Goal: Information Seeking & Learning: Learn about a topic

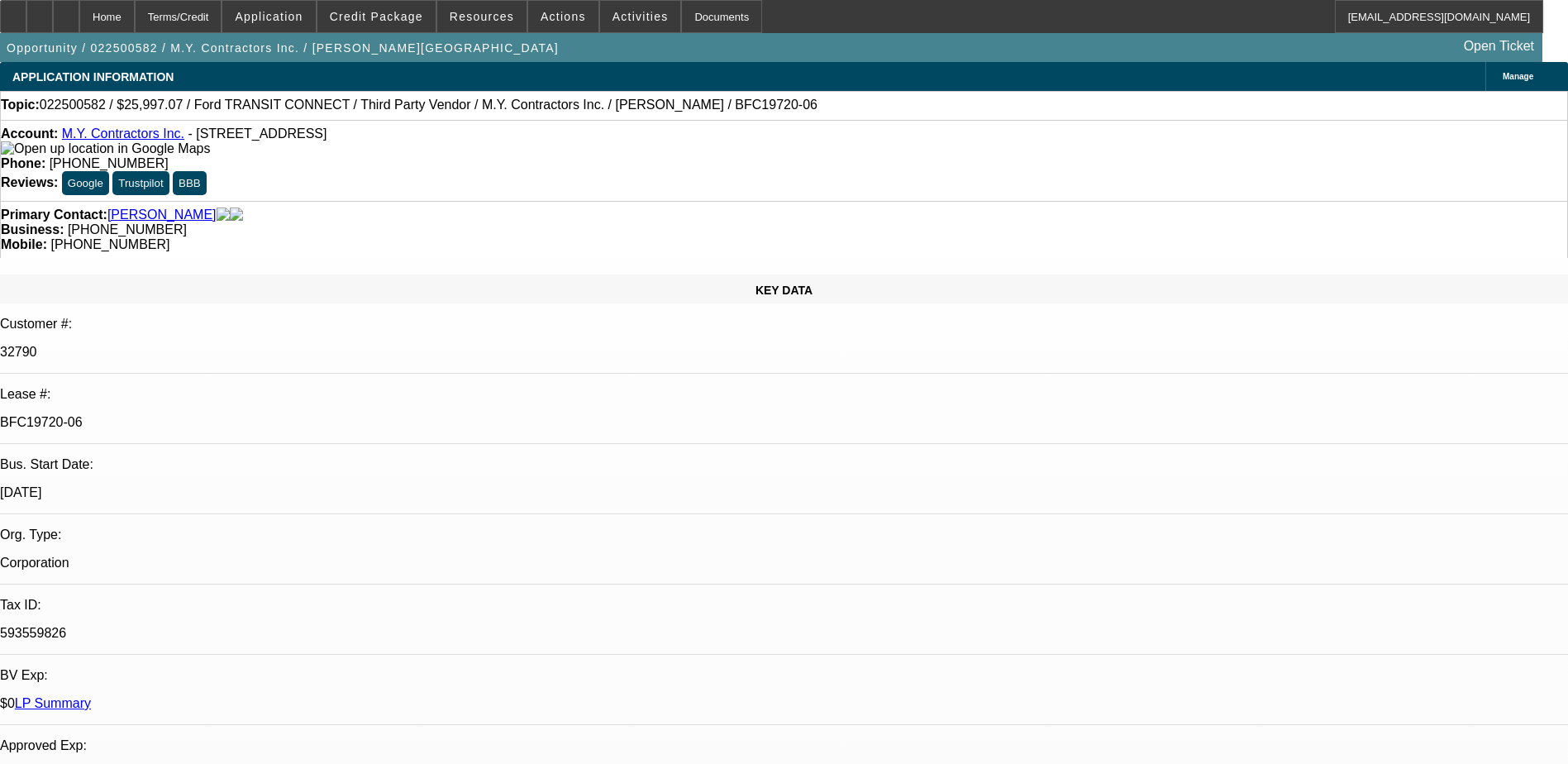
select select "0"
select select "6"
select select "0"
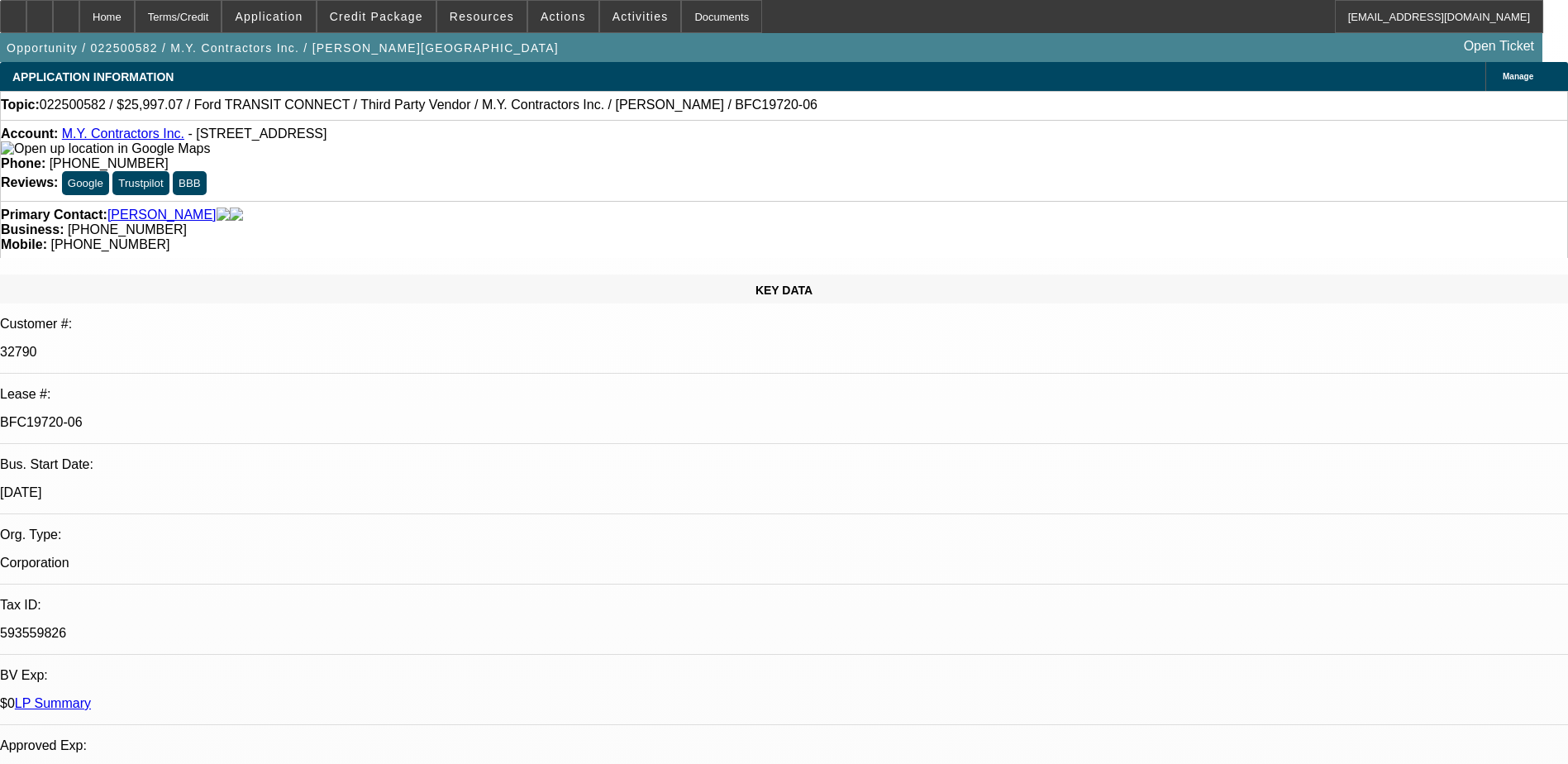
select select "0"
select select "6"
select select "0"
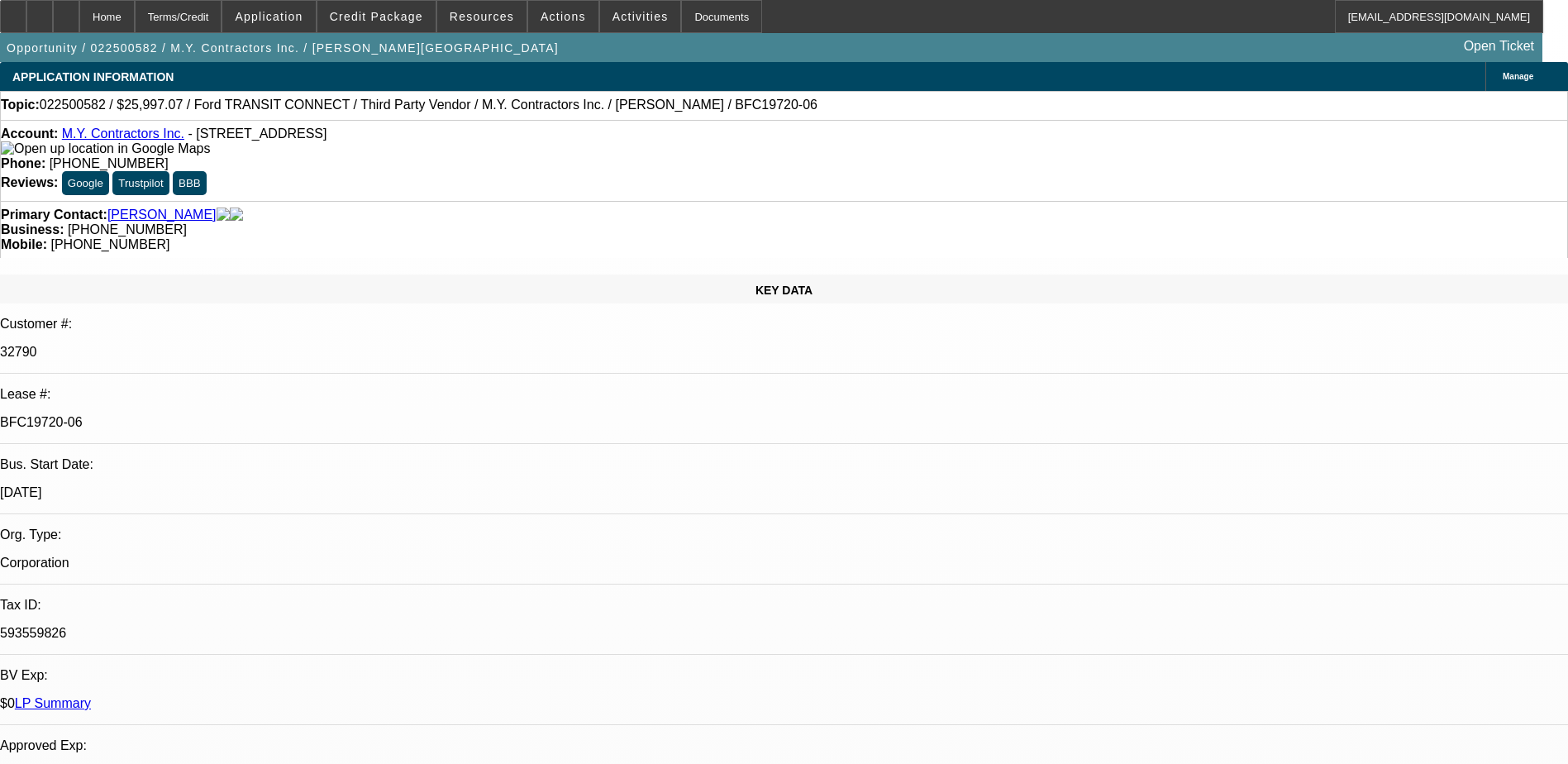
select select "0"
select select "6"
select select "0"
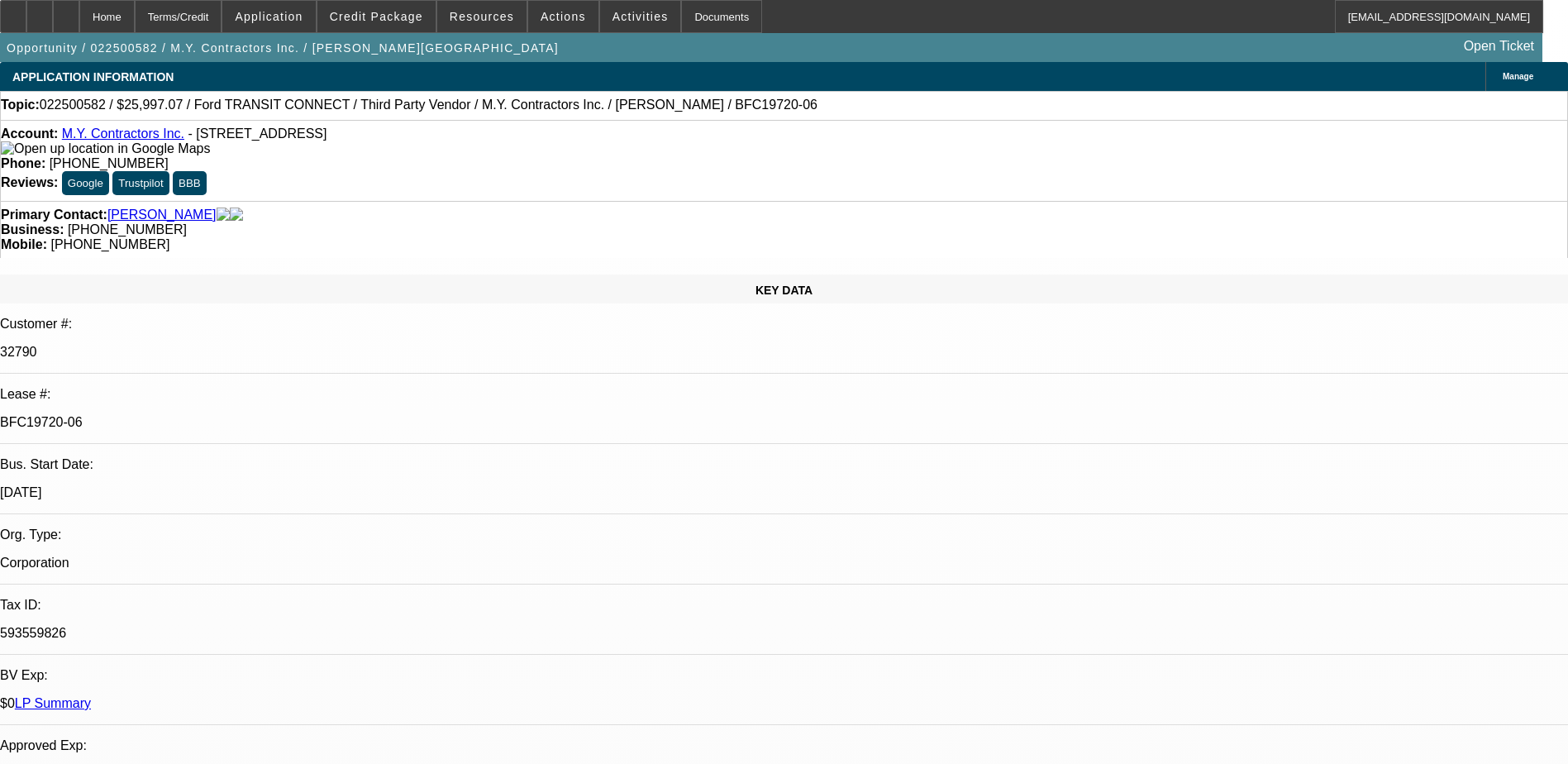
select select "6"
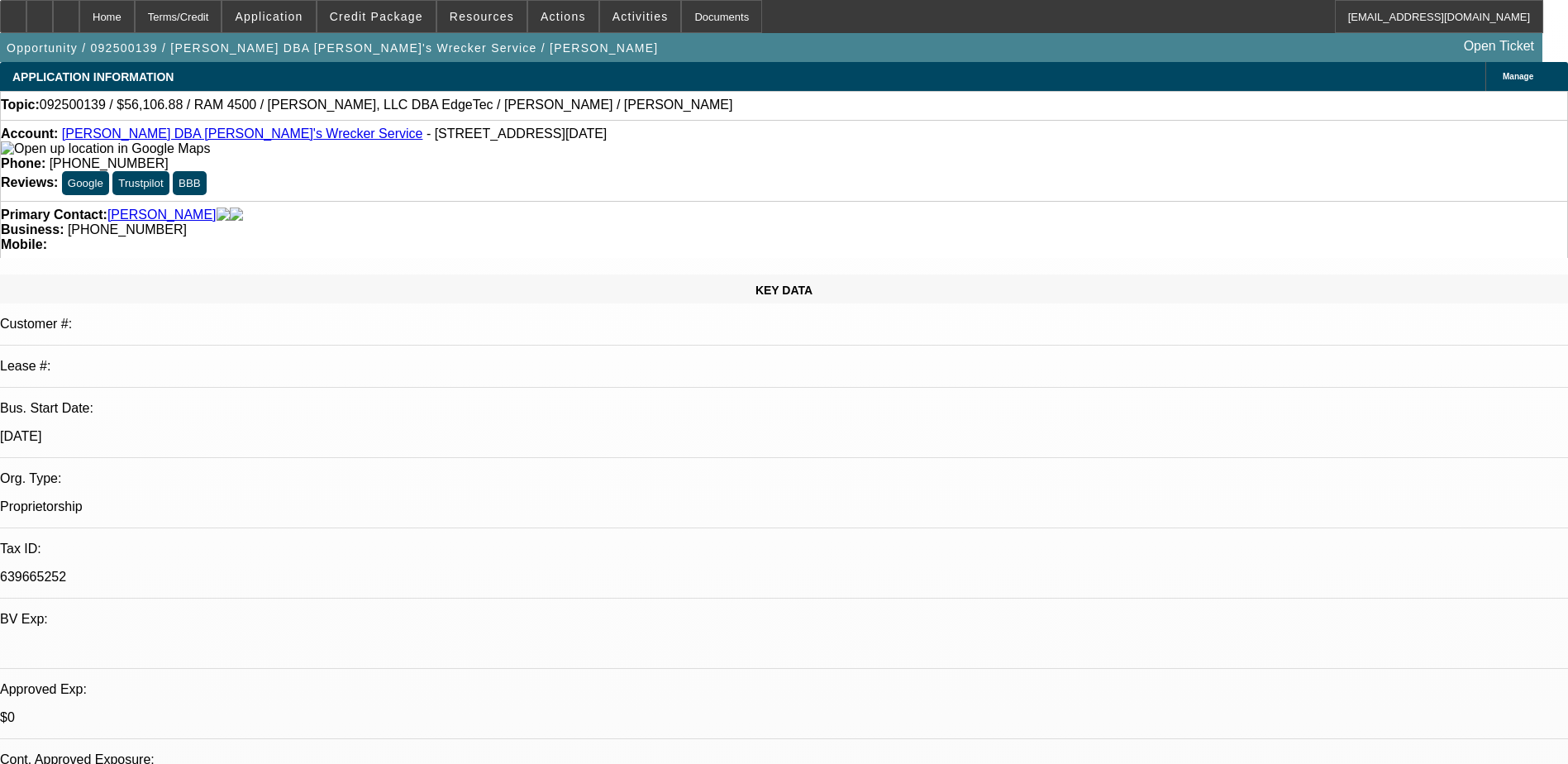
select select "0"
select select "6"
select select "0"
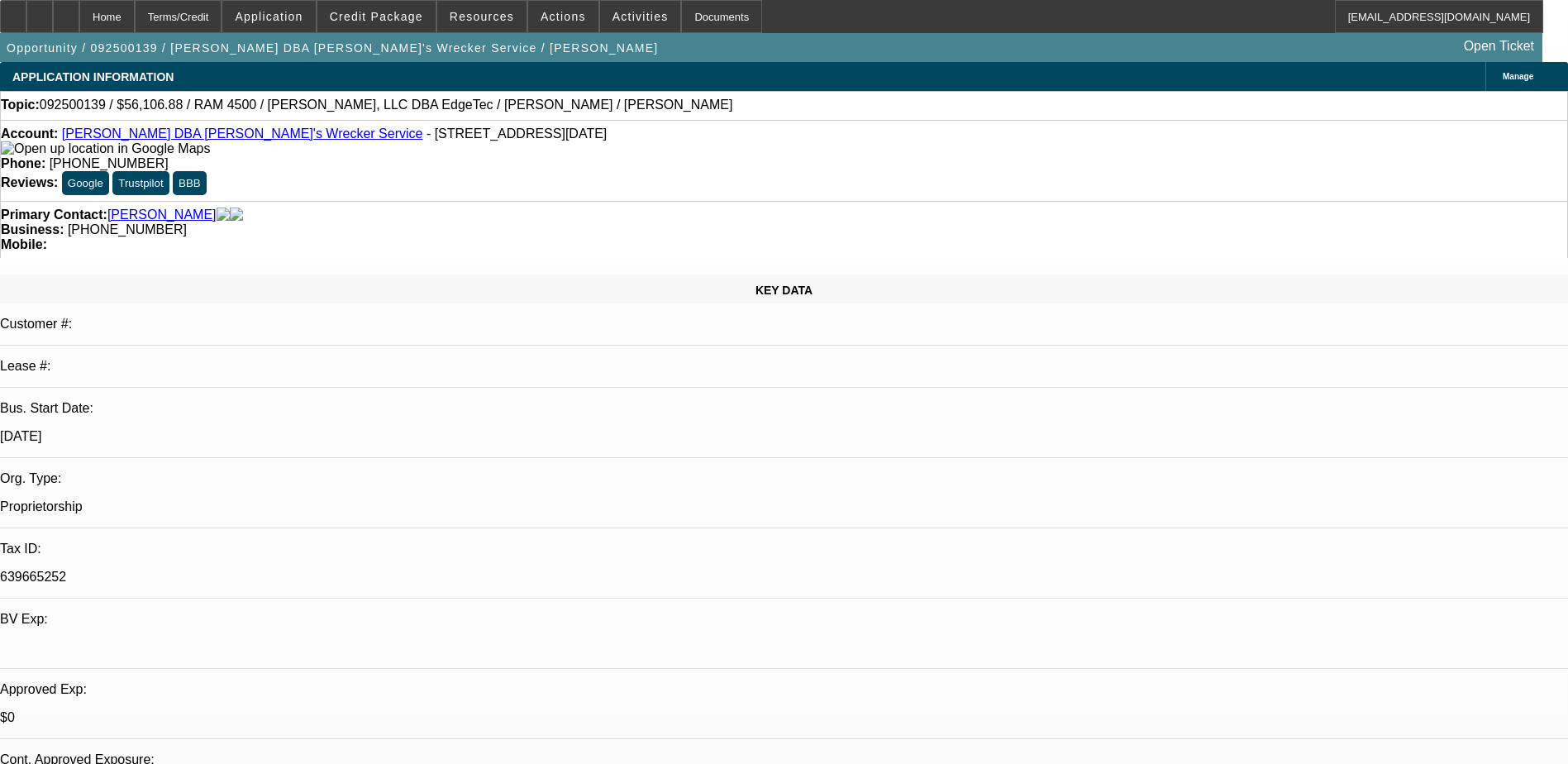
select select "0"
select select "6"
select select "0"
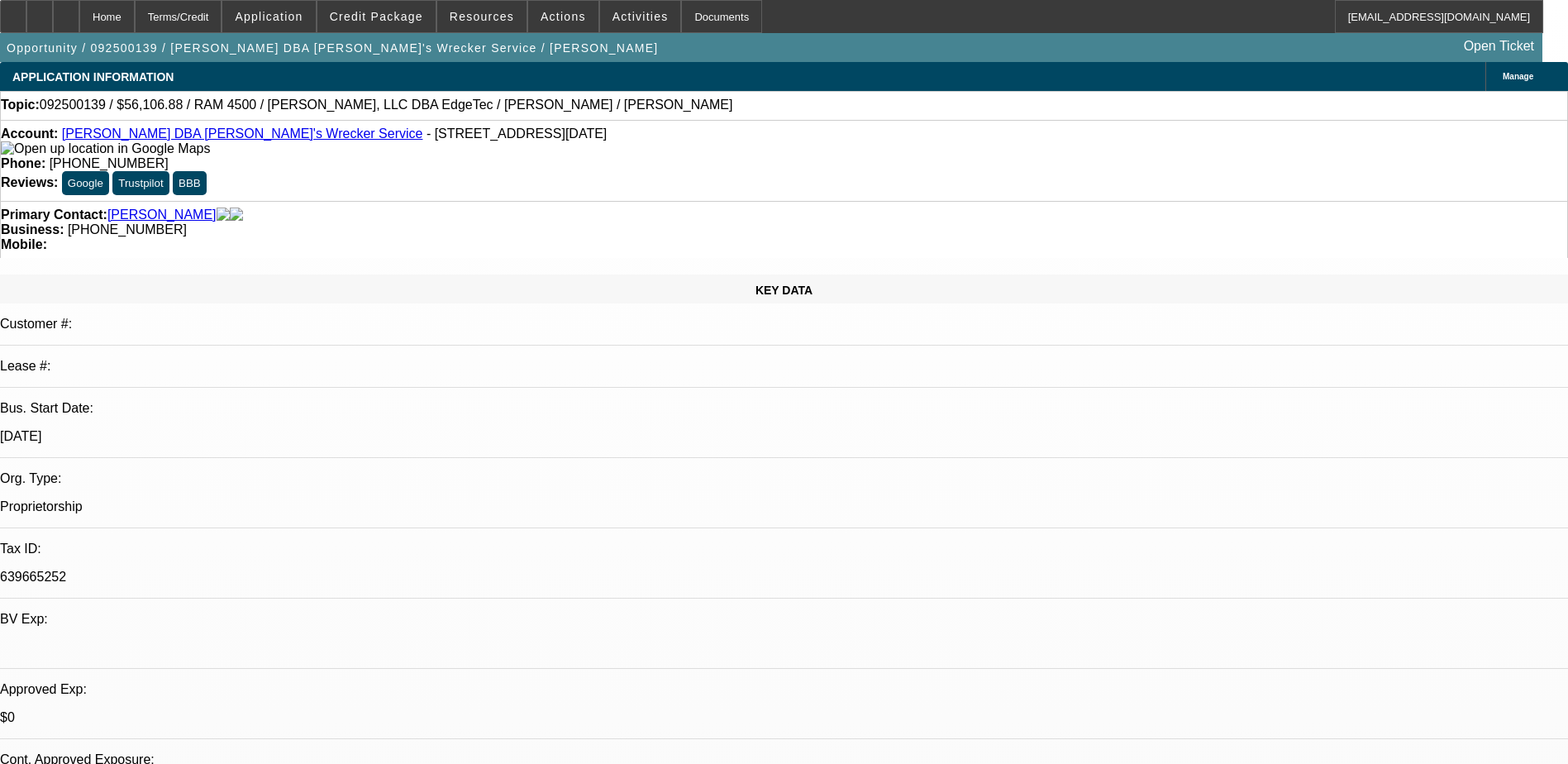
select select "0.1"
select select "4"
select select "0"
select select "0.1"
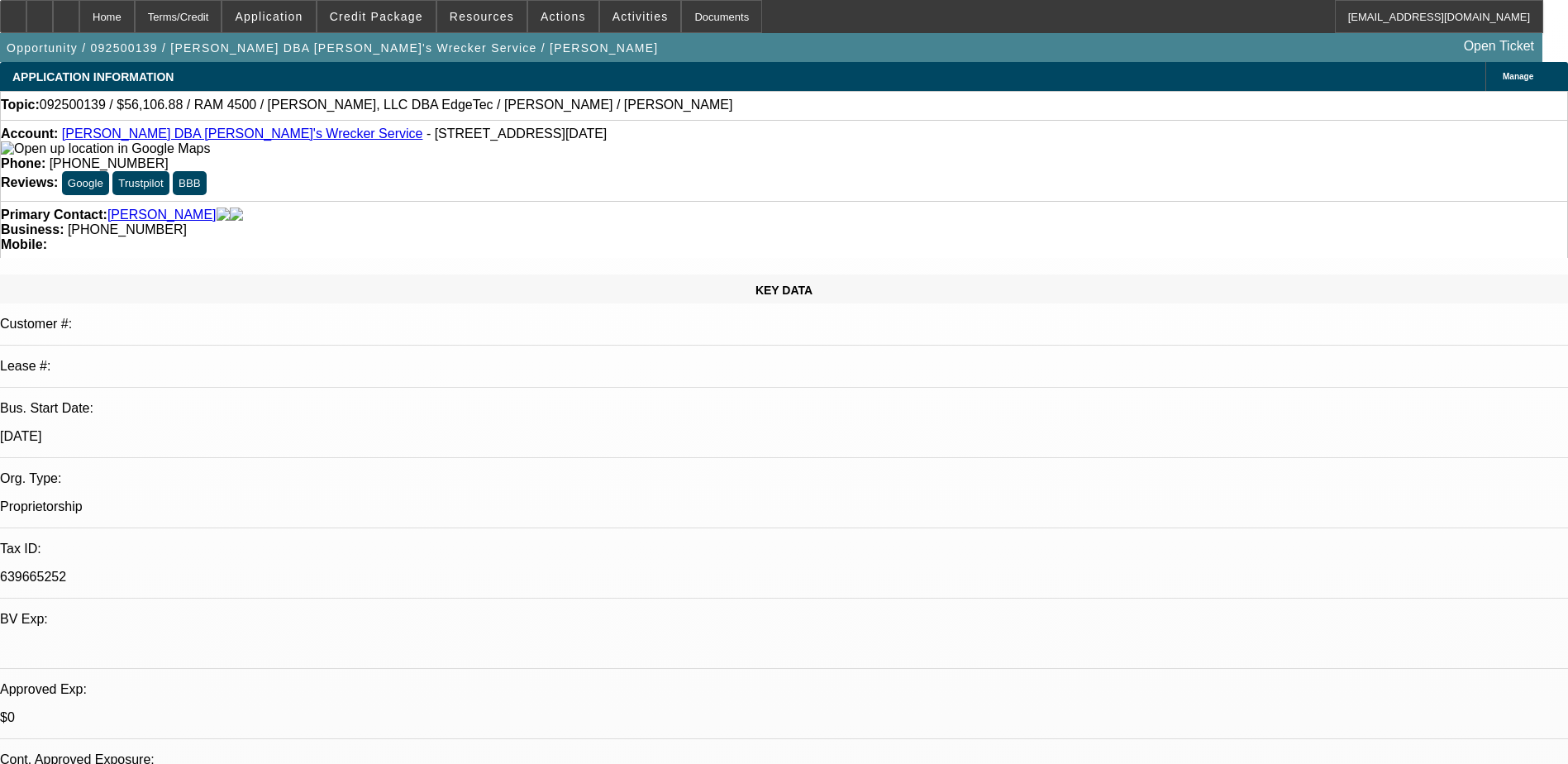
select select "4"
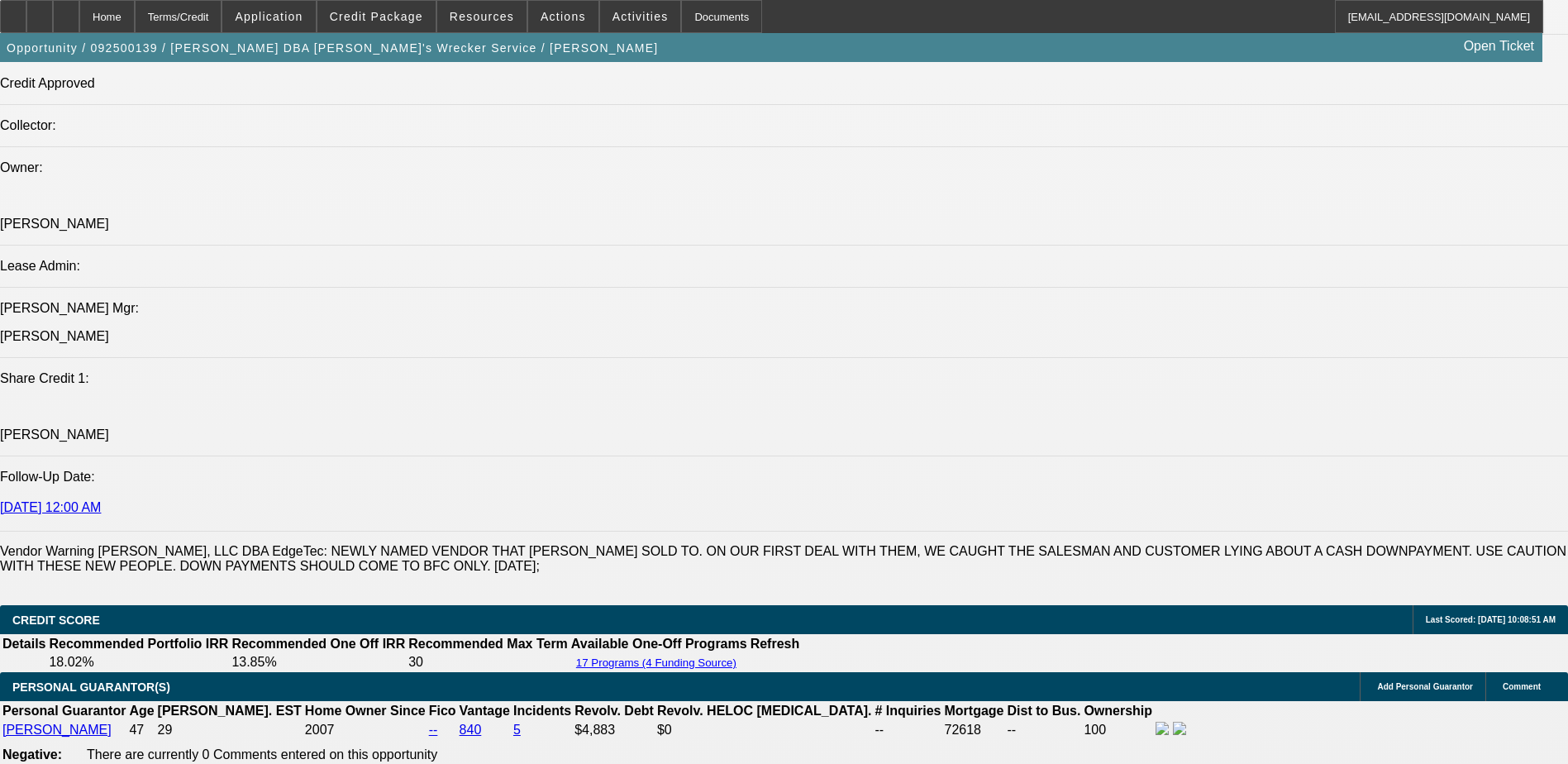
scroll to position [2150, 0]
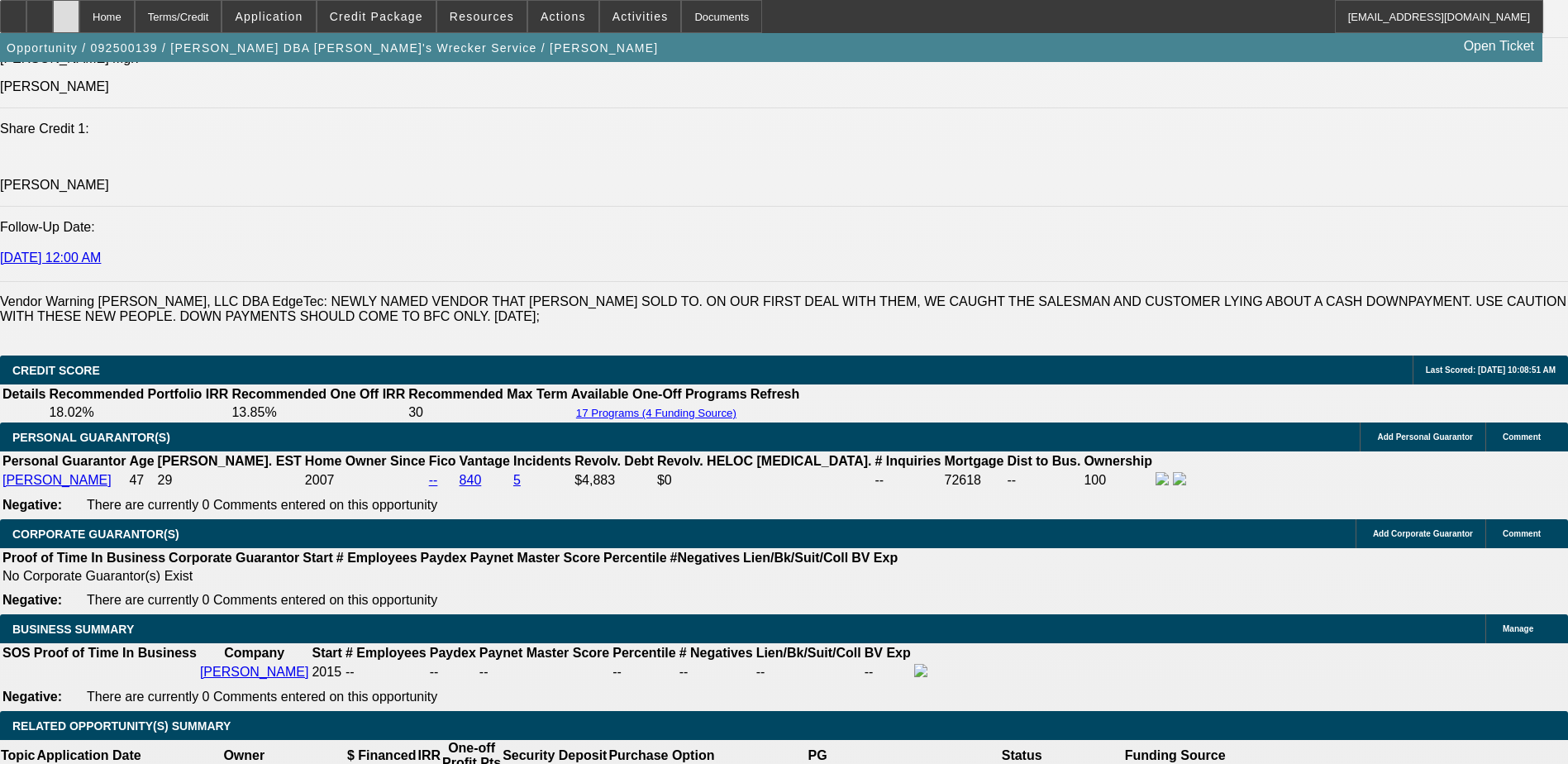
click at [79, 3] on div at bounding box center [67, 17] width 27 height 33
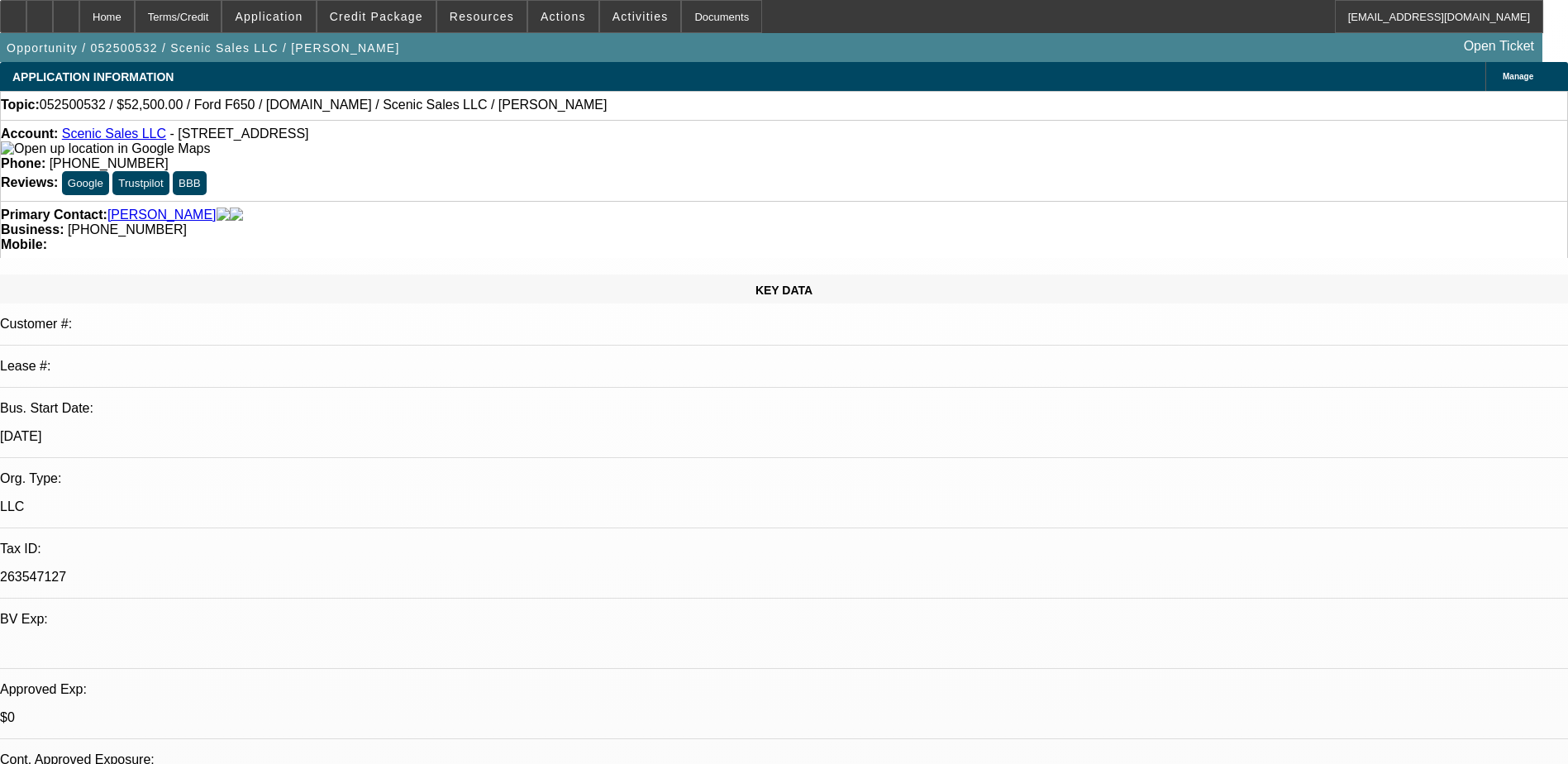
select select "0"
select select "3"
select select "0.1"
select select "4"
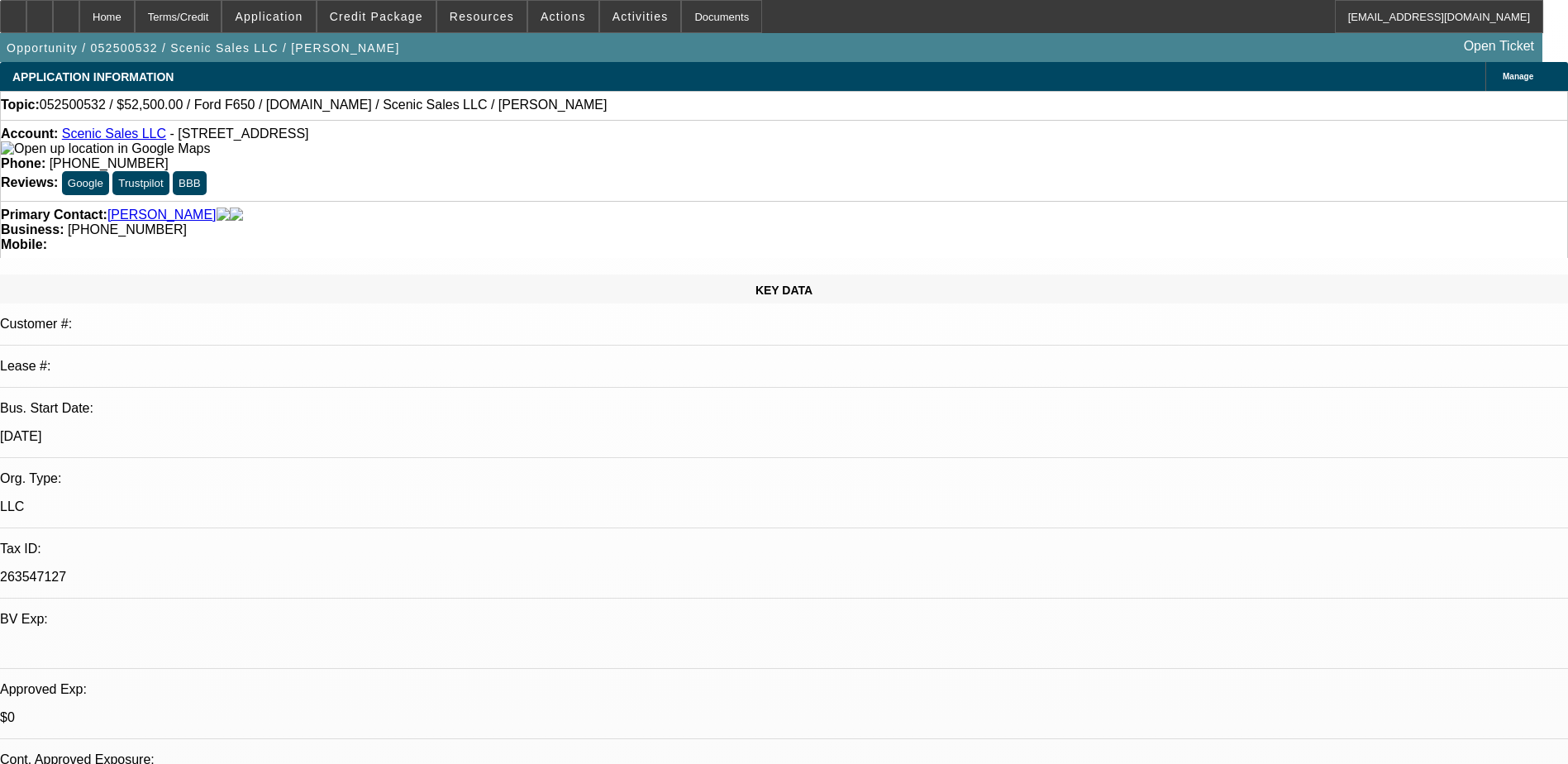
select select "0"
select select "3"
select select "0.1"
select select "4"
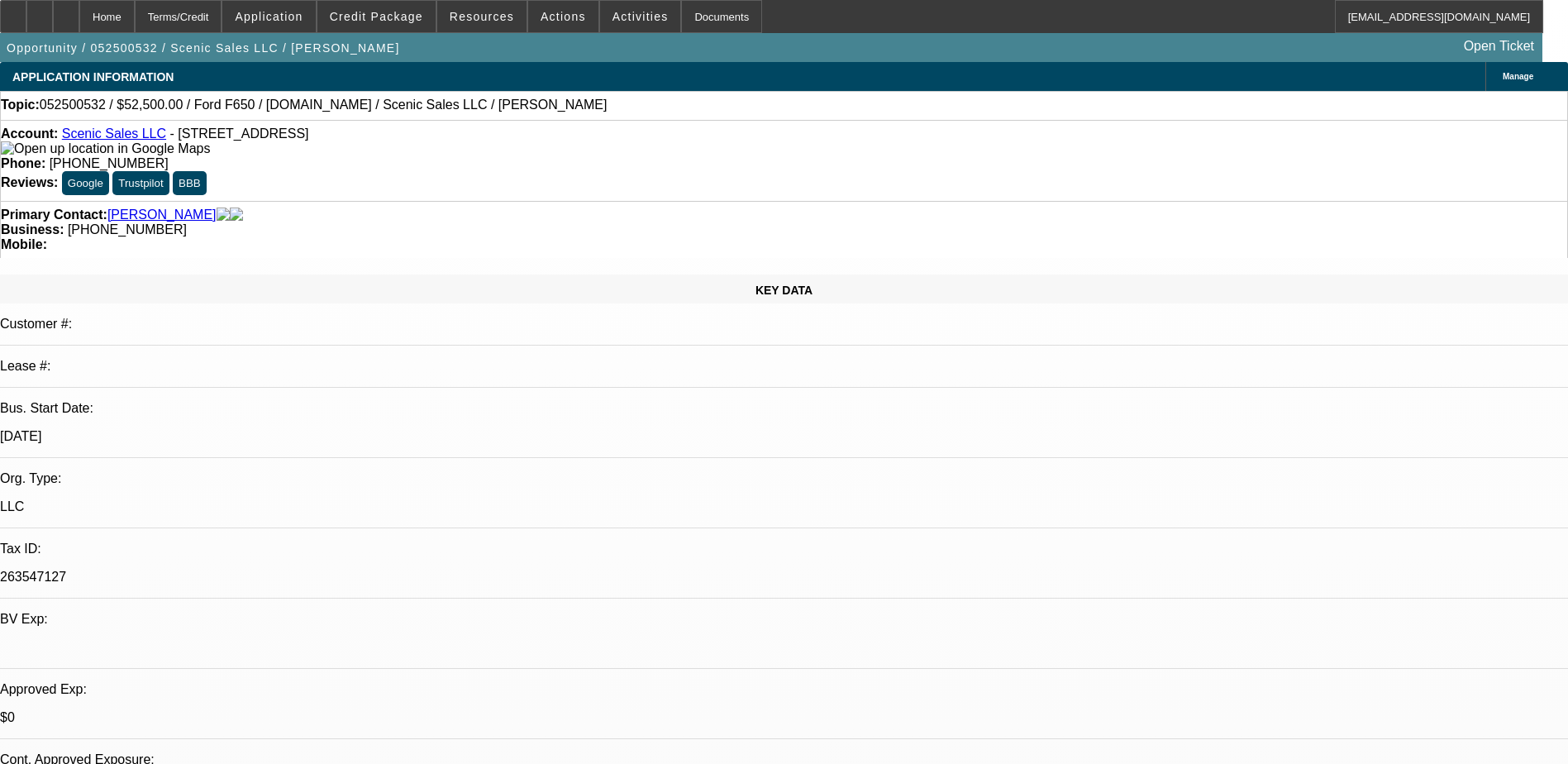
select select "0"
select select "0.1"
select select "4"
select select "0"
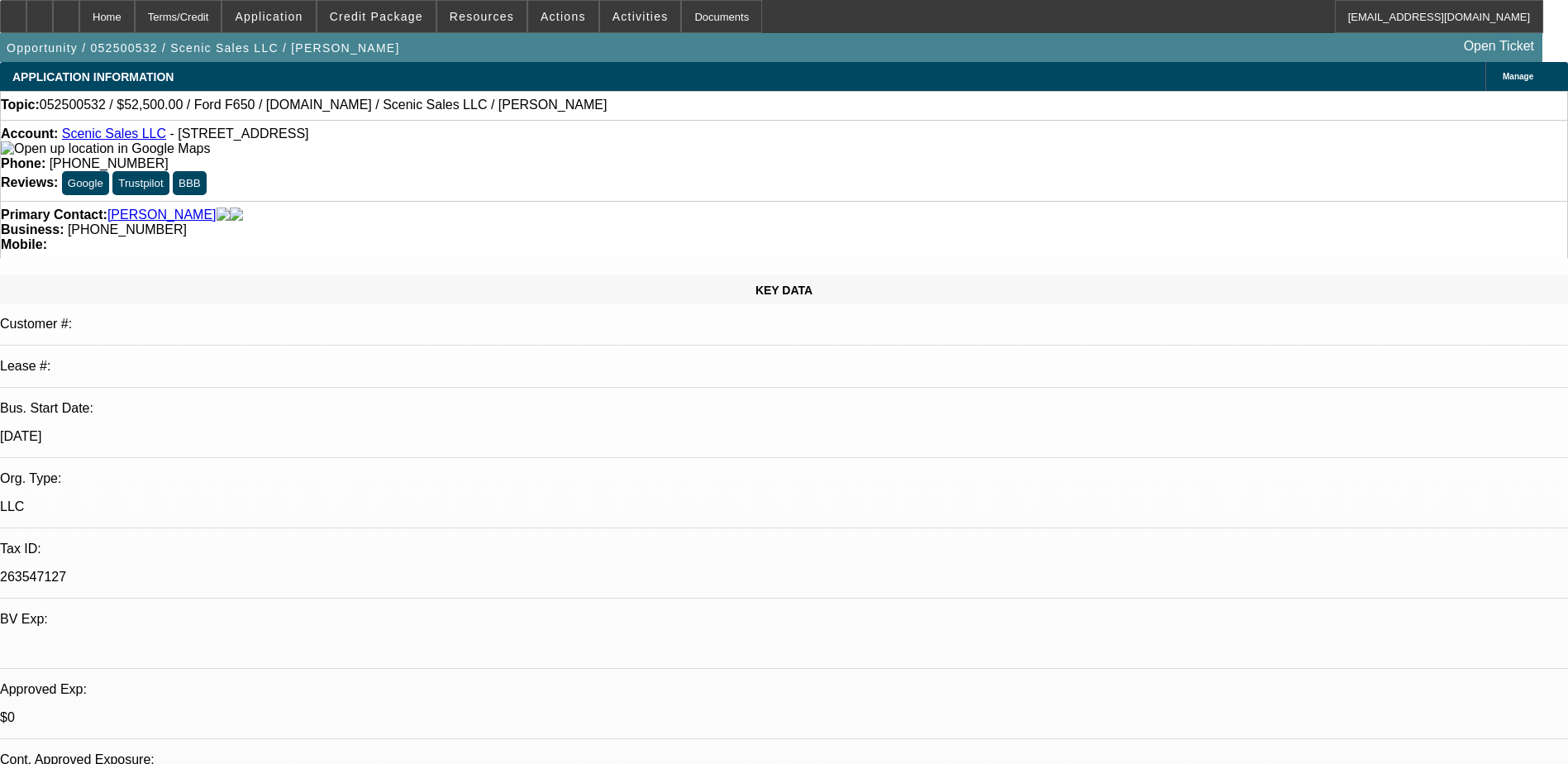
select select "0"
select select "3"
select select "0.1"
select select "4"
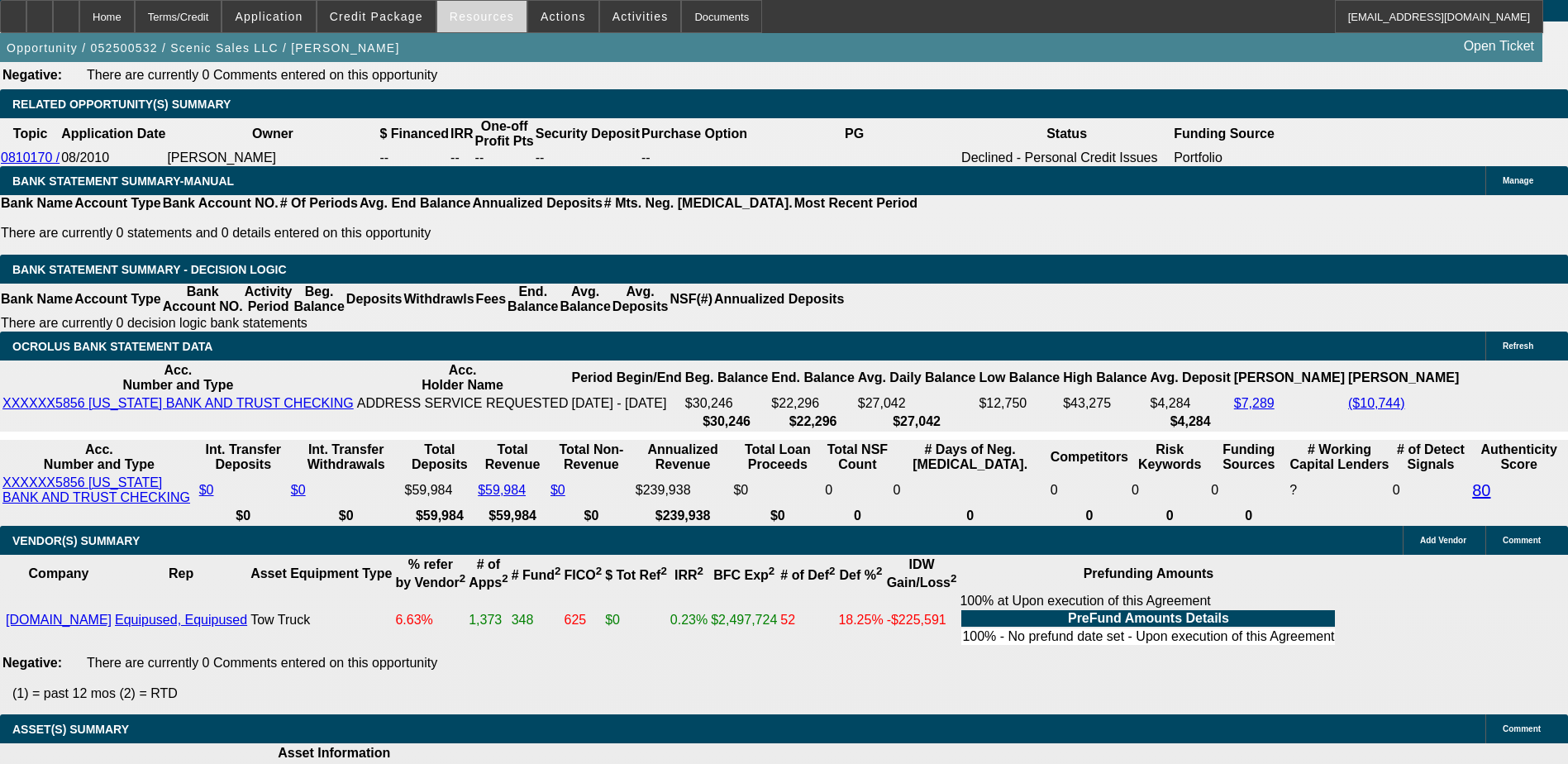
scroll to position [2711, 0]
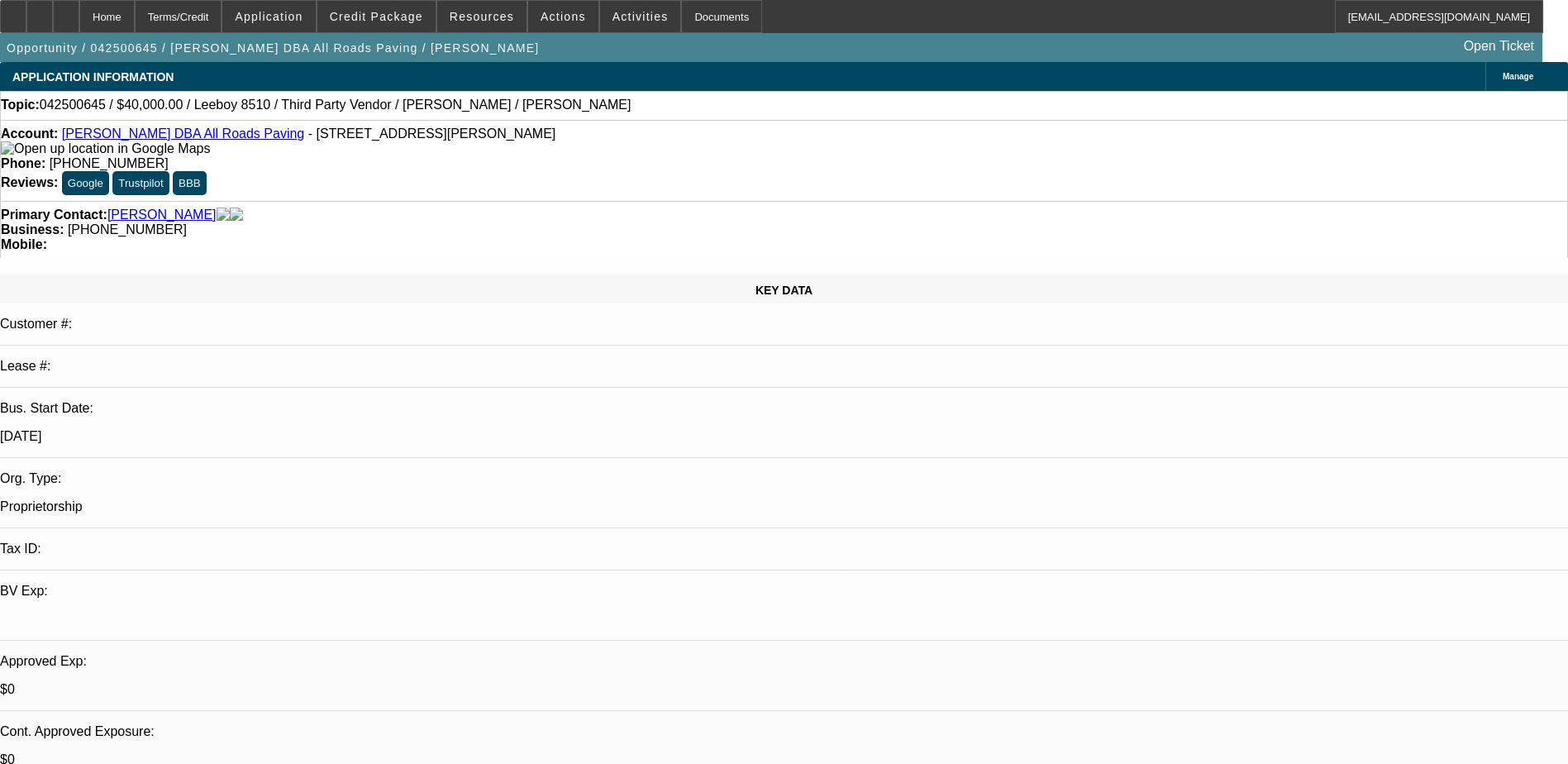
select select "0"
select select "3"
select select "0.1"
select select "5"
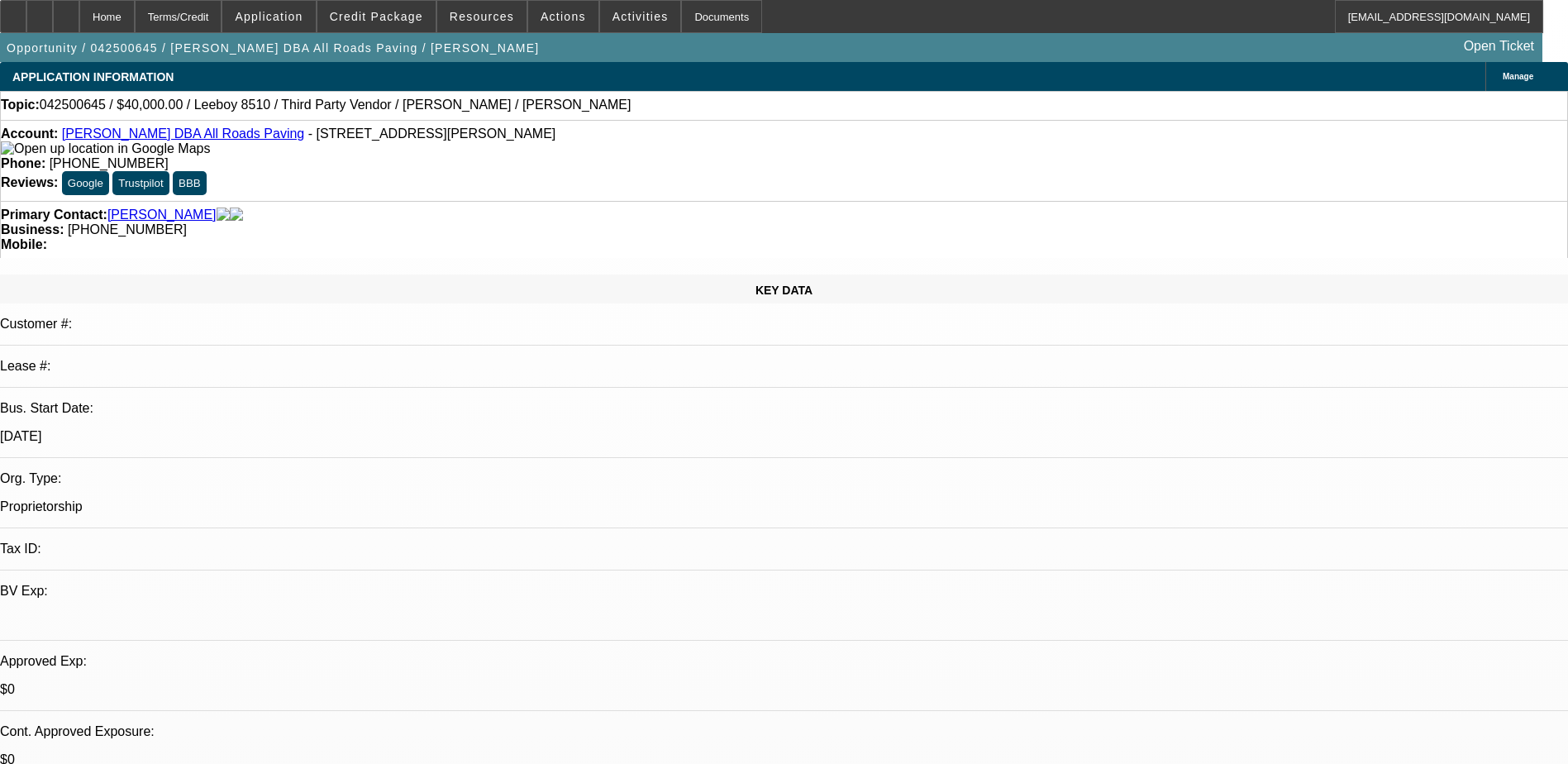
select select "0"
select select "3"
select select "0.1"
select select "5"
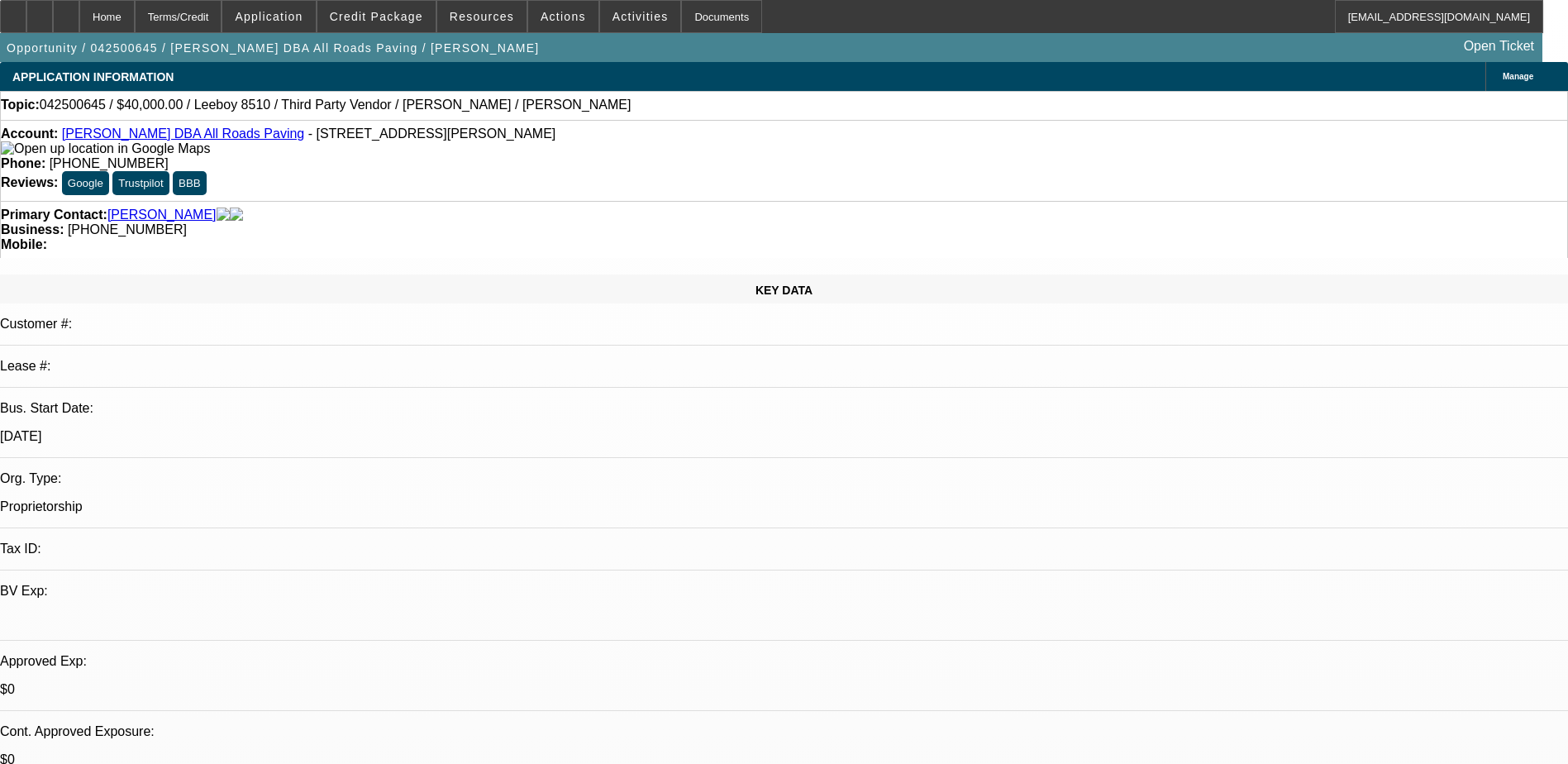
select select "0"
select select "3"
select select "0.1"
select select "4"
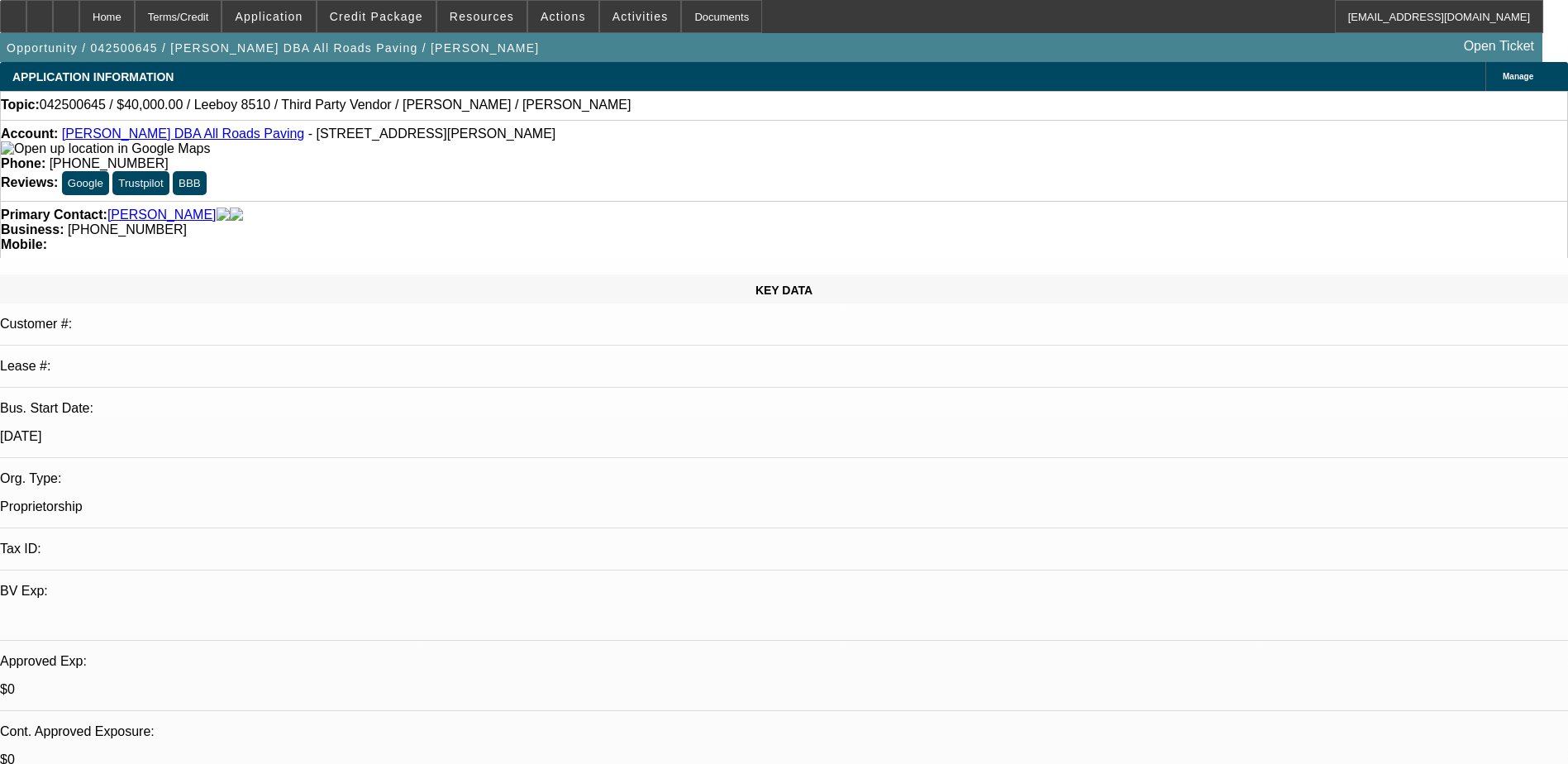
select select "0"
select select "3"
select select "0.1"
select select "4"
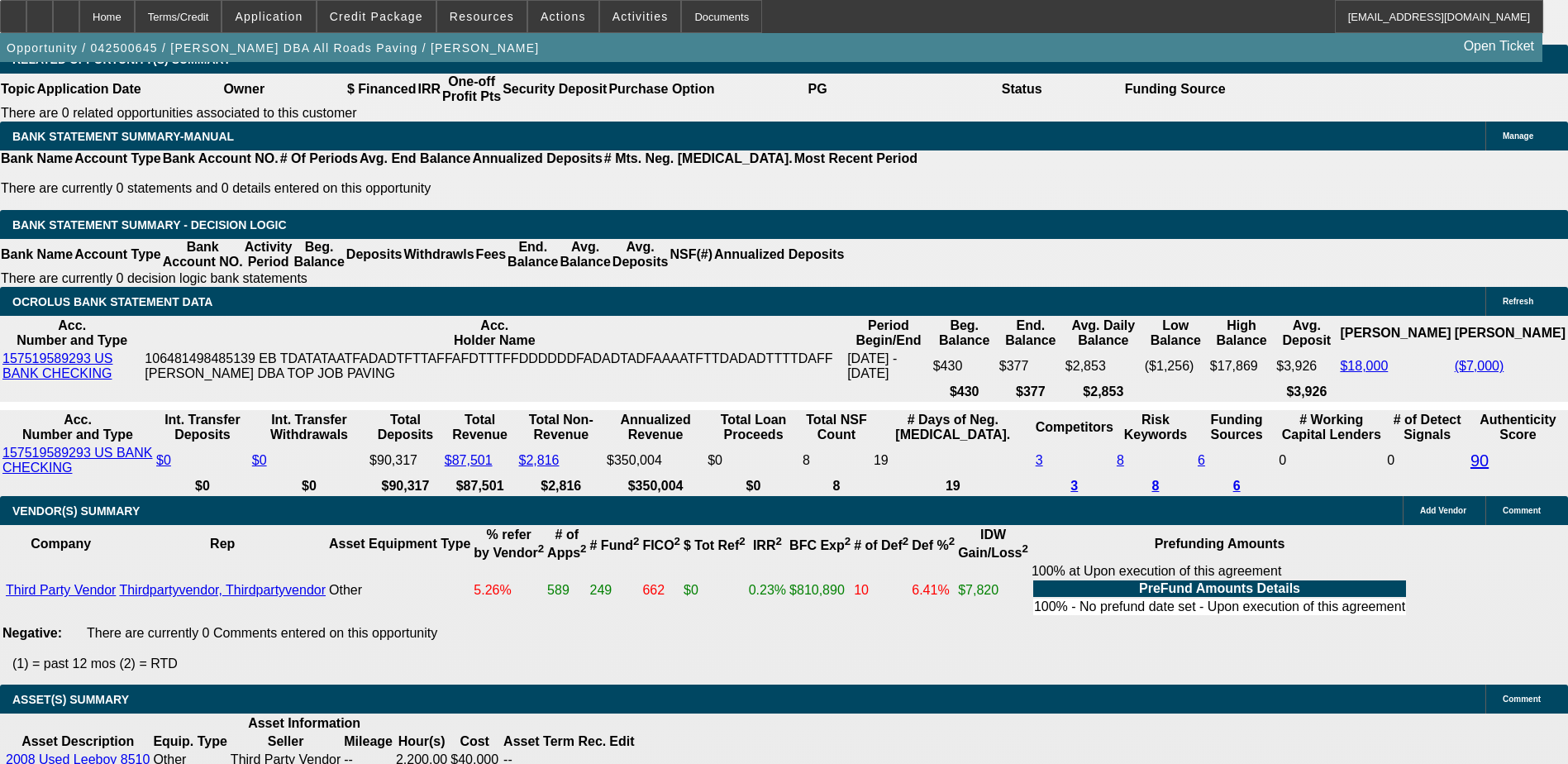
scroll to position [2564, 0]
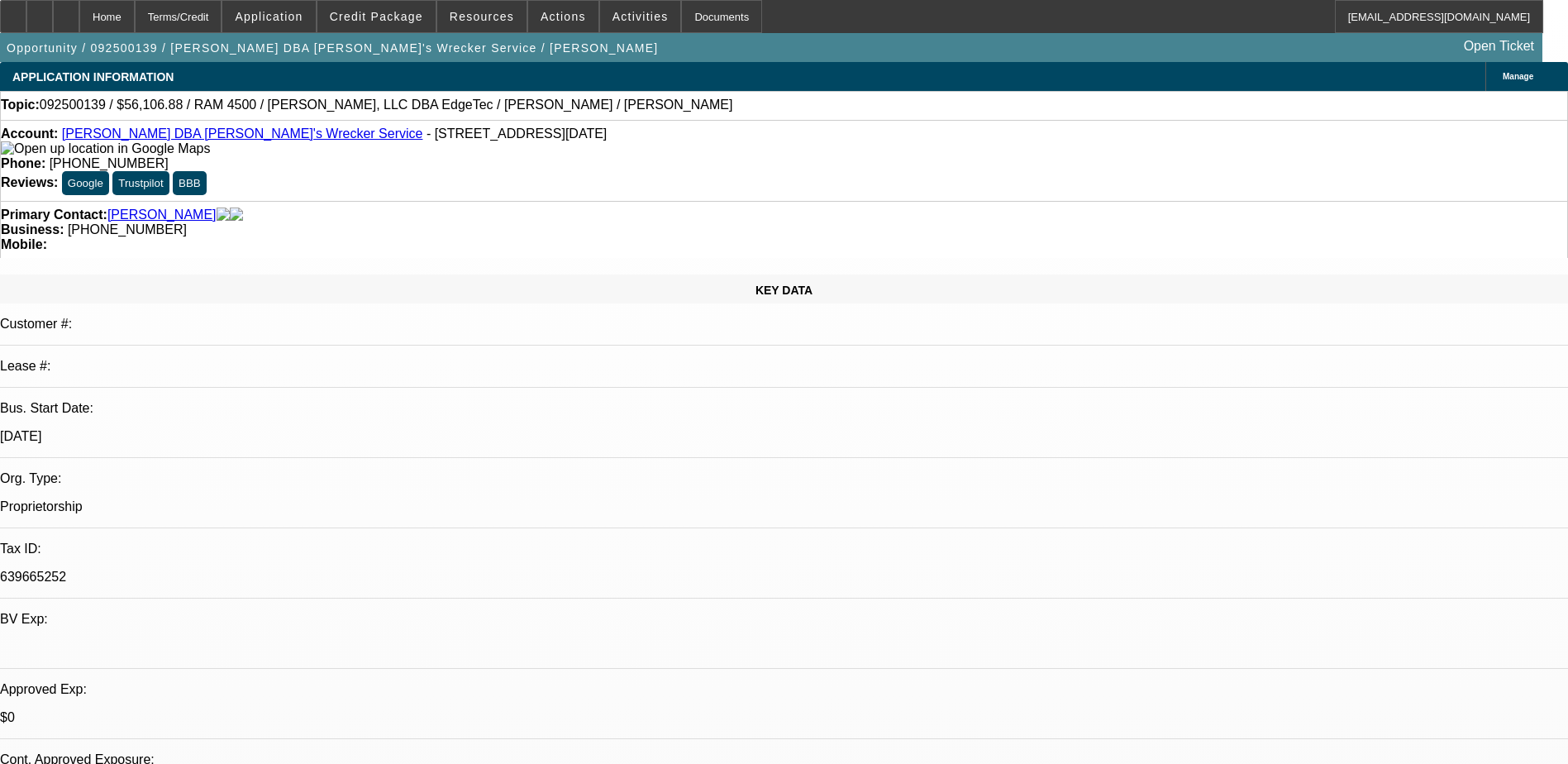
select select "0"
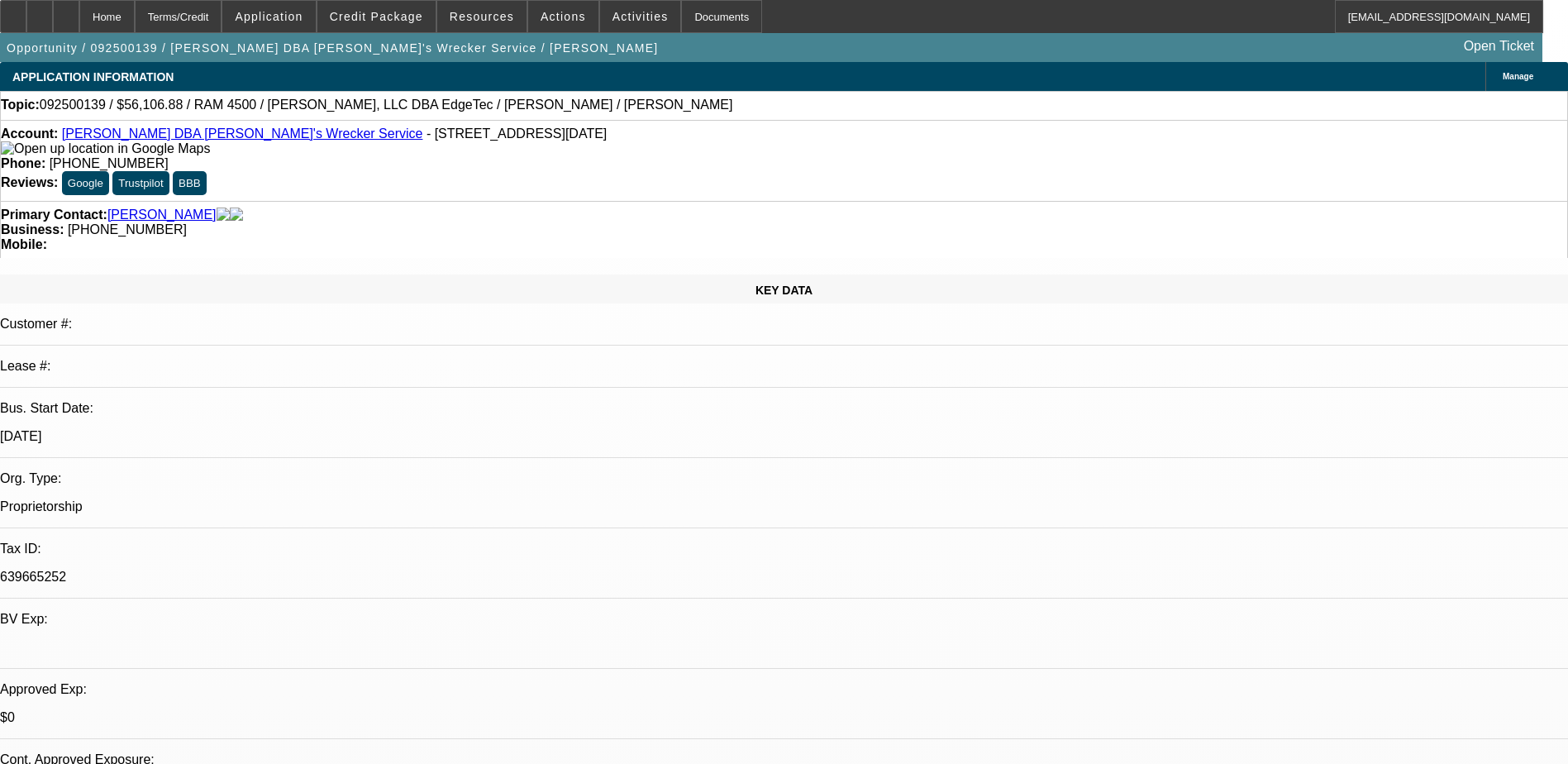
select select "0"
select select "0.1"
select select "0"
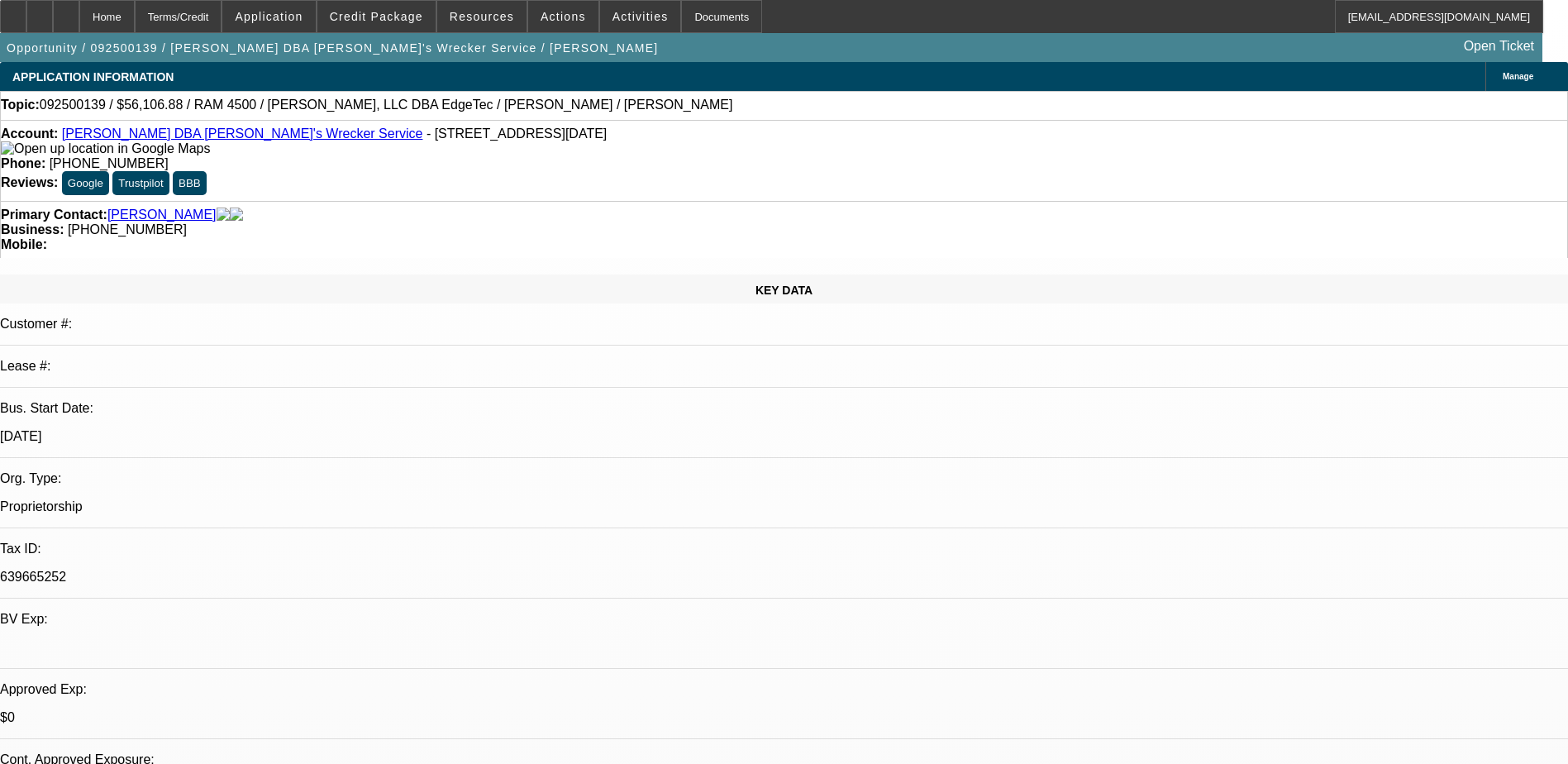
select select "0"
select select "0.1"
select select "1"
select select "6"
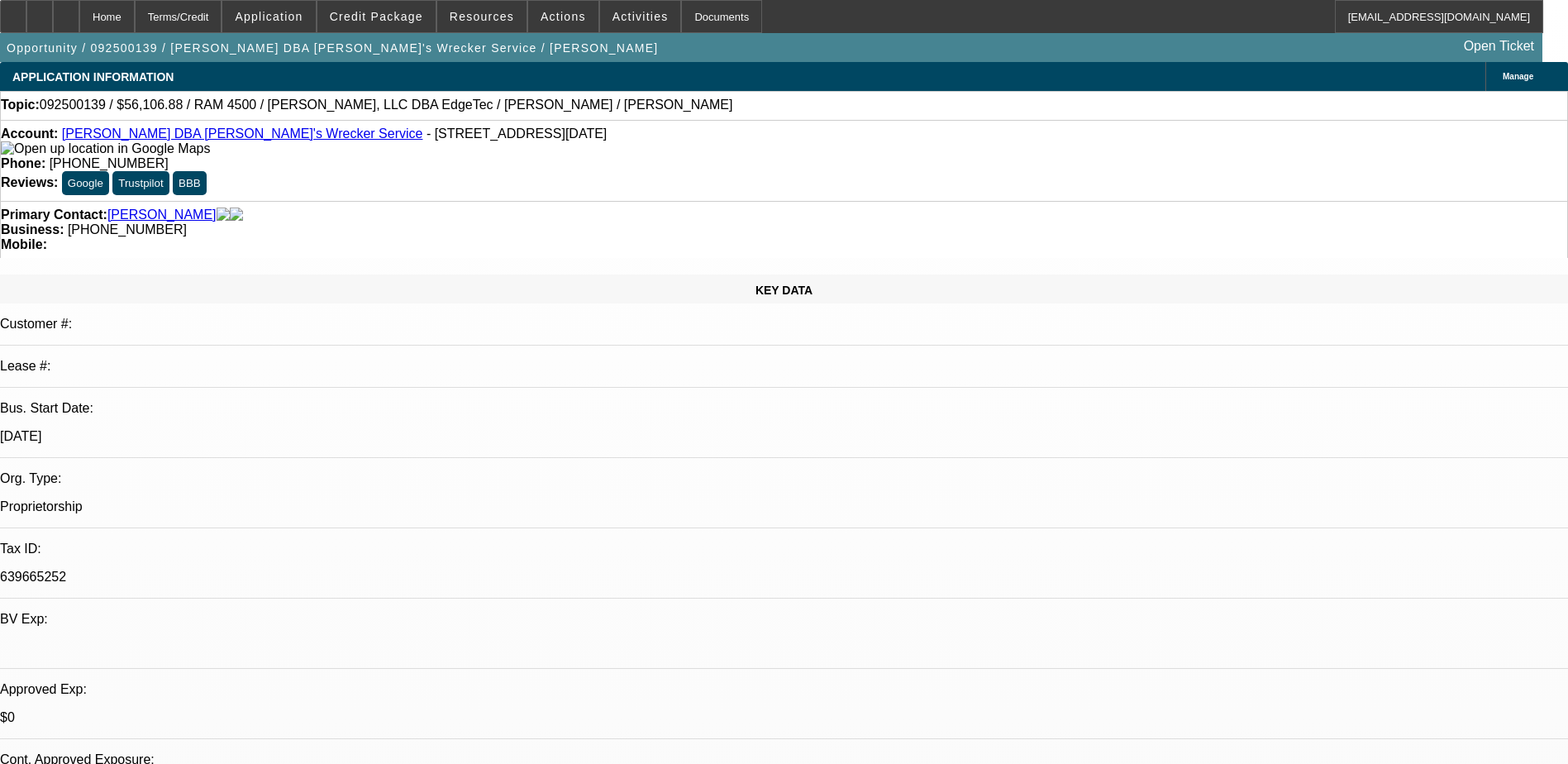
select select "1"
select select "6"
select select "1"
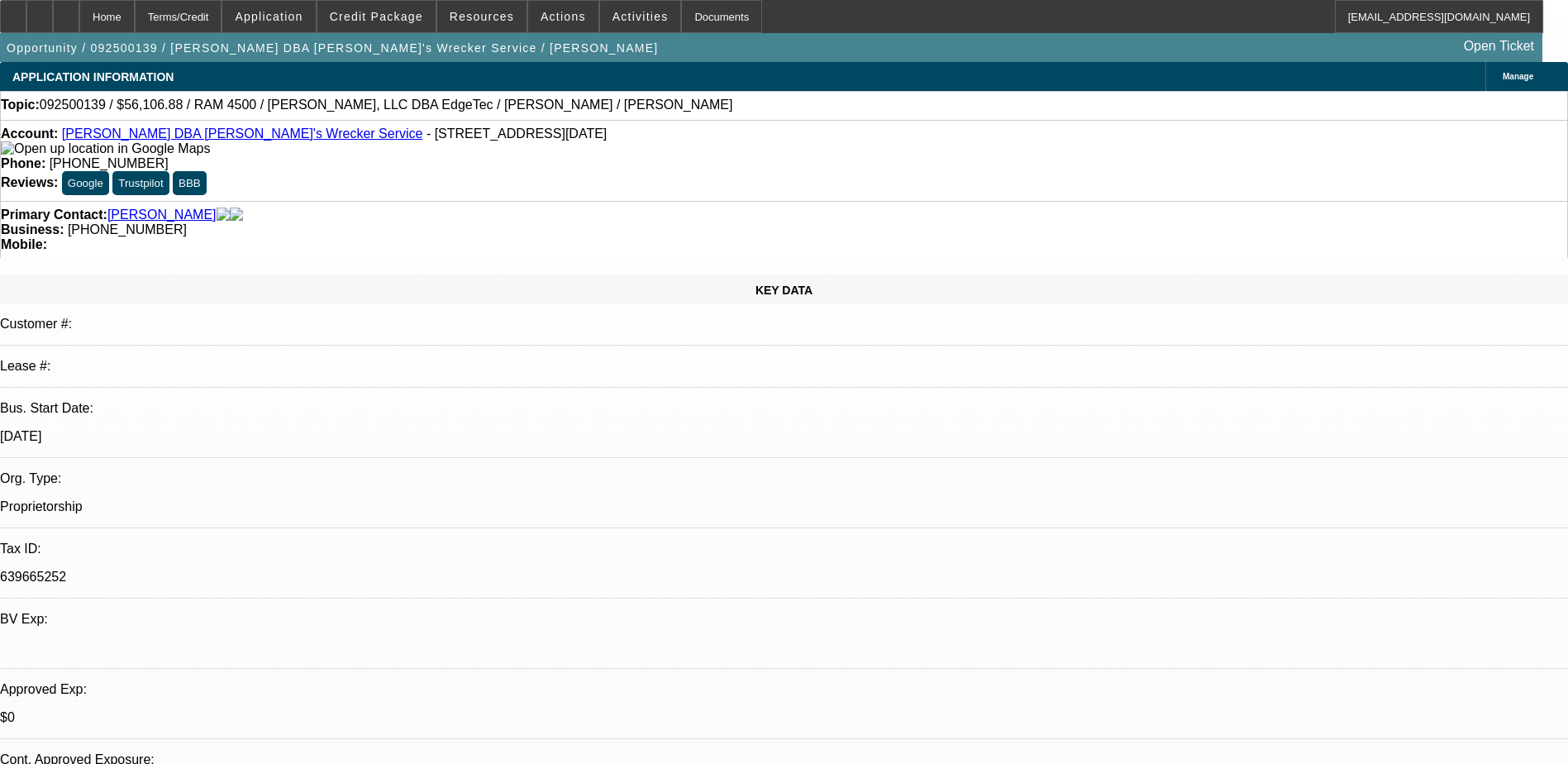
select select "4"
select select "1"
select select "4"
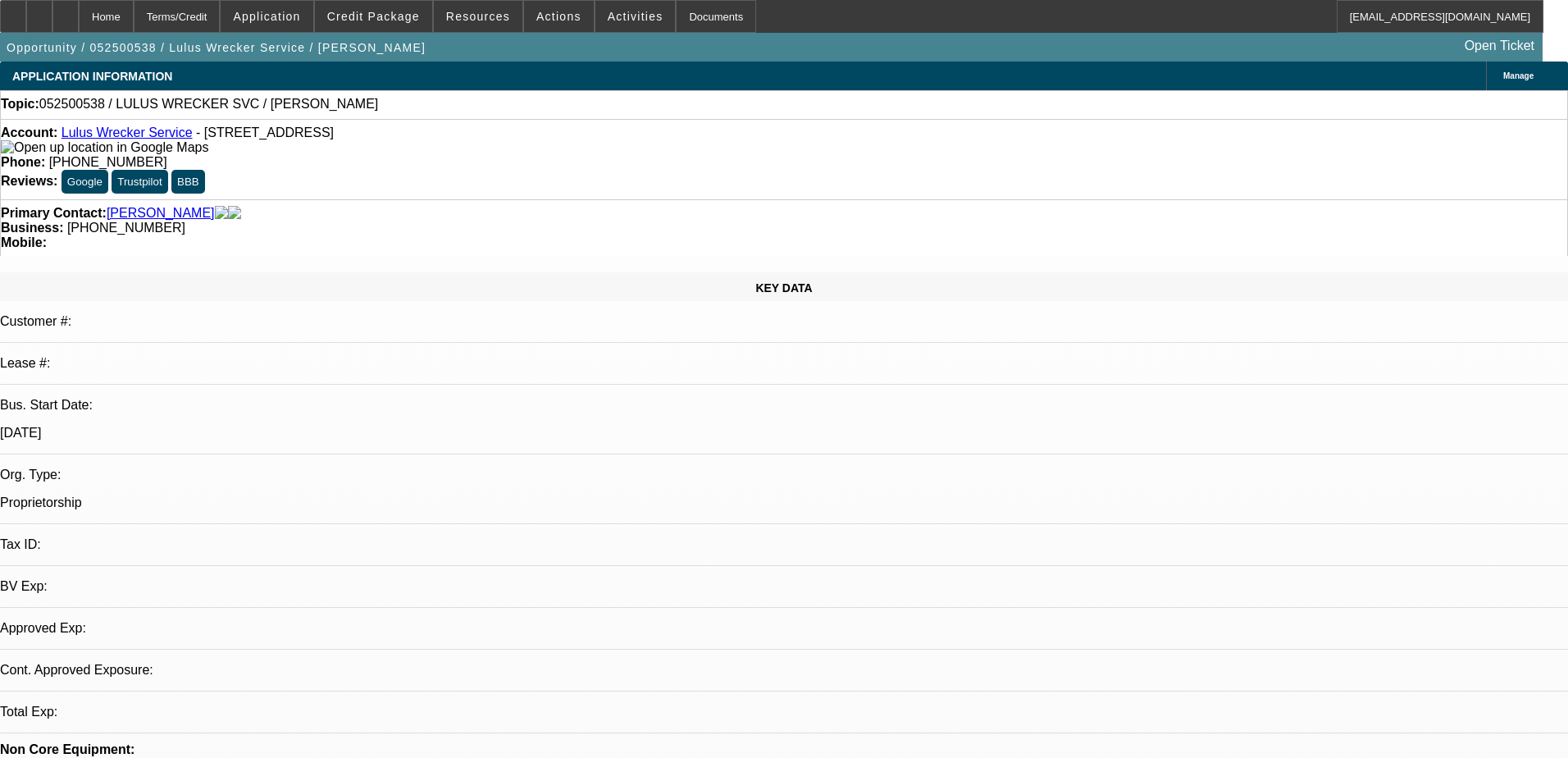
select select "0"
select select "2"
select select "0.1"
select select "4"
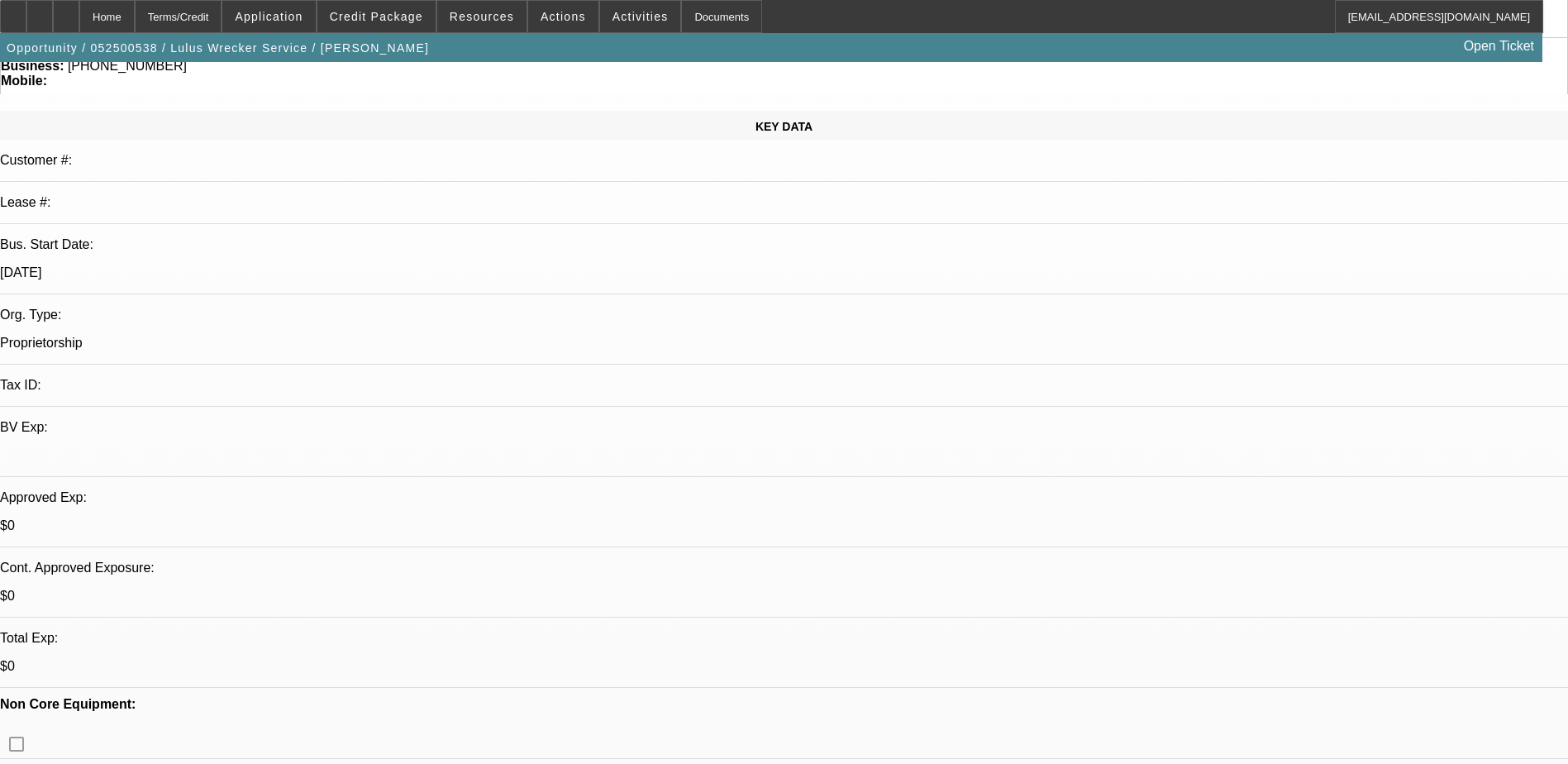
scroll to position [166, 0]
drag, startPoint x: 1257, startPoint y: 422, endPoint x: 1255, endPoint y: 432, distance: 10.2
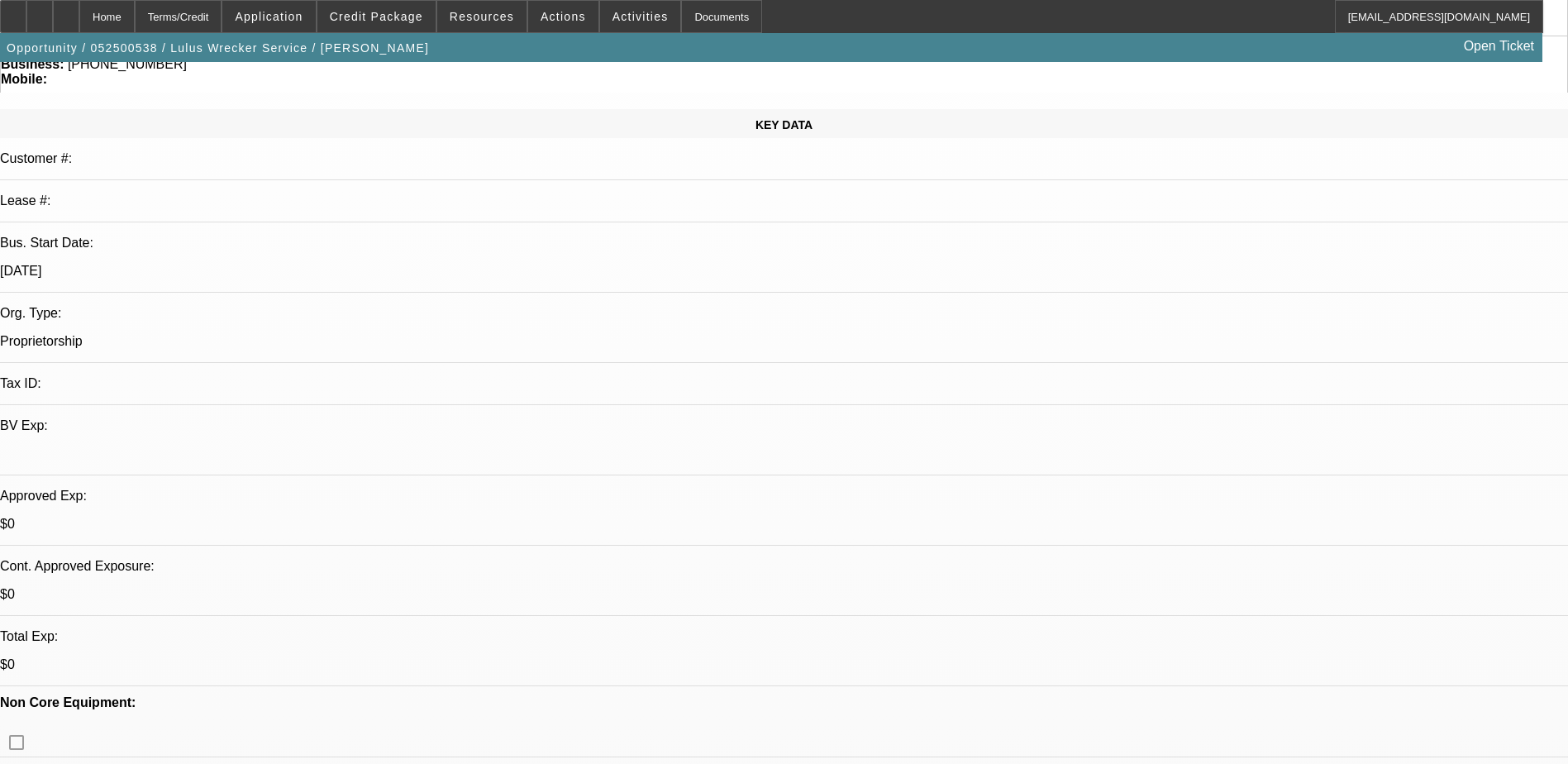
drag, startPoint x: 1279, startPoint y: 245, endPoint x: 1281, endPoint y: 237, distance: 8.2
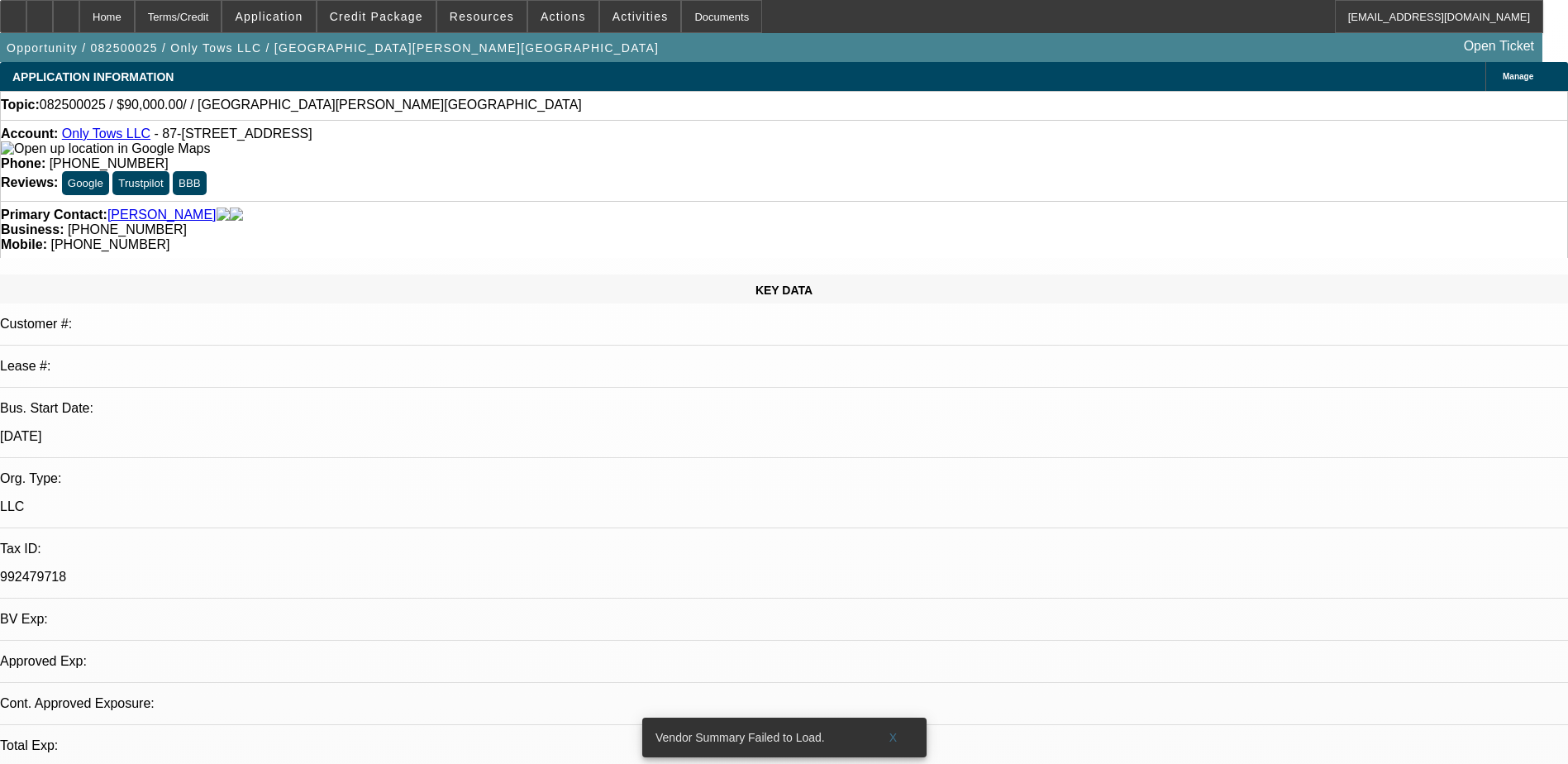
select select "0"
select select "2"
select select "0.1"
select select "1"
select select "2"
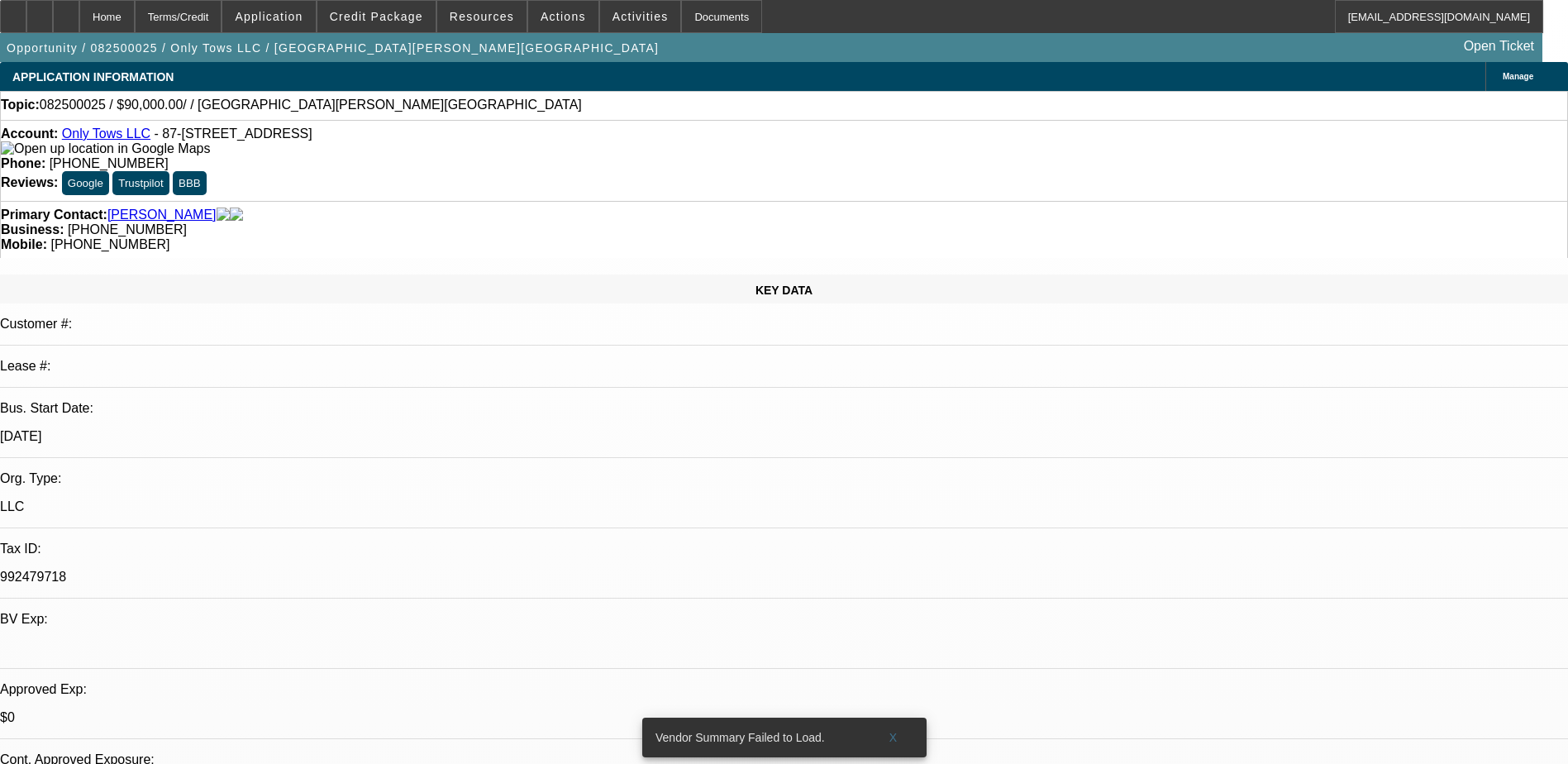
select select "4"
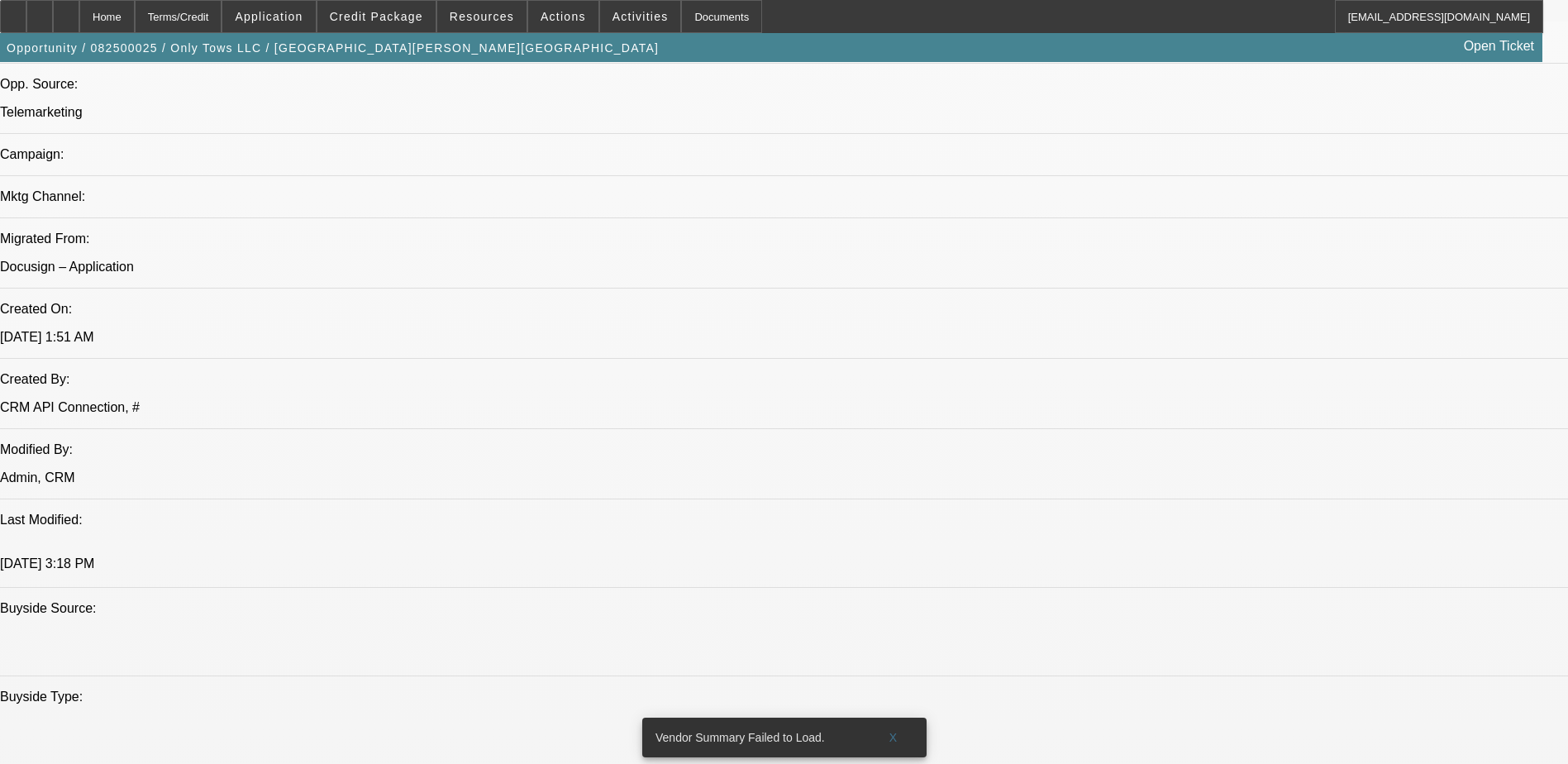
scroll to position [910, 0]
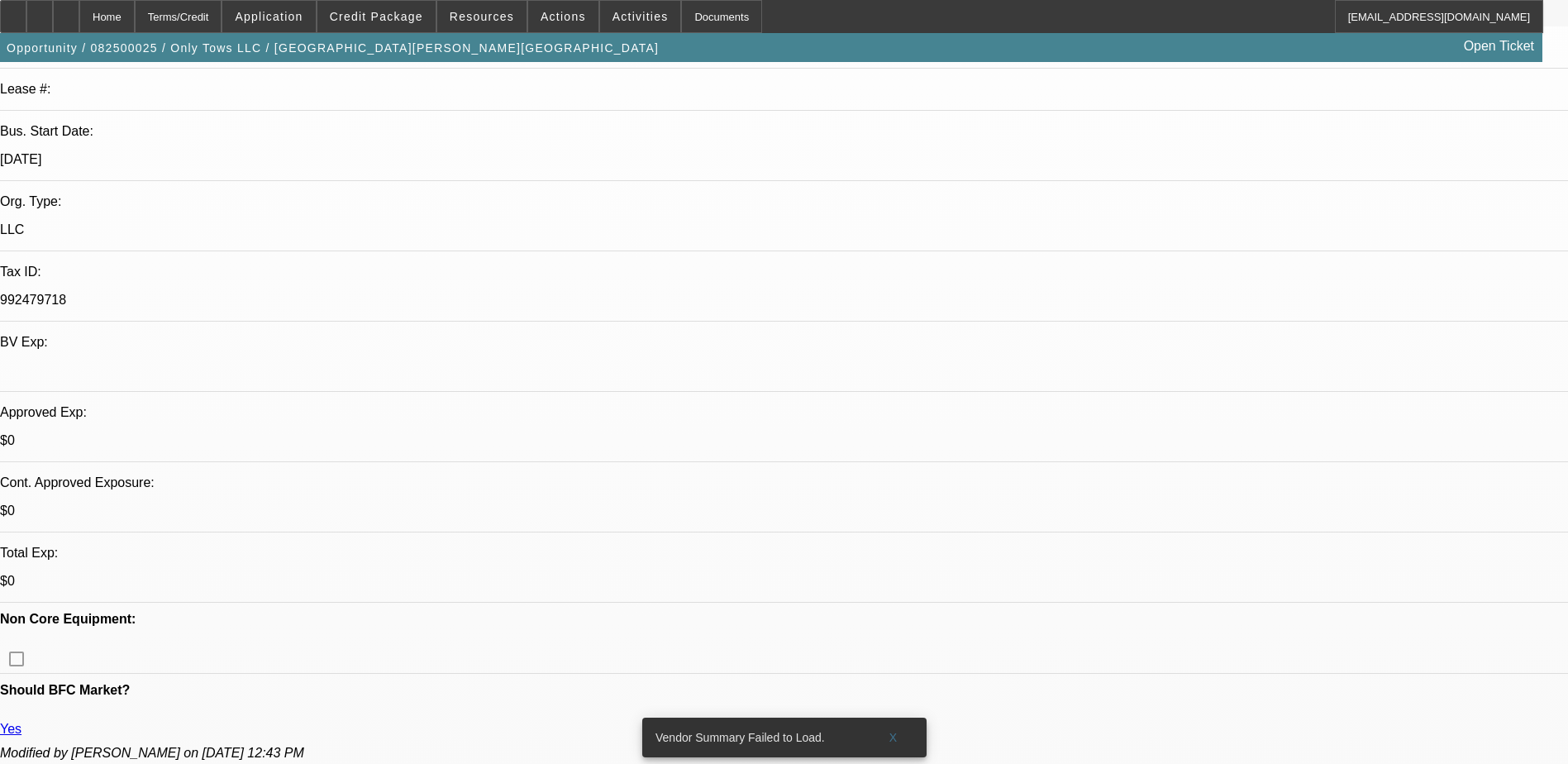
scroll to position [248, 0]
